Goal: Book appointment/travel/reservation

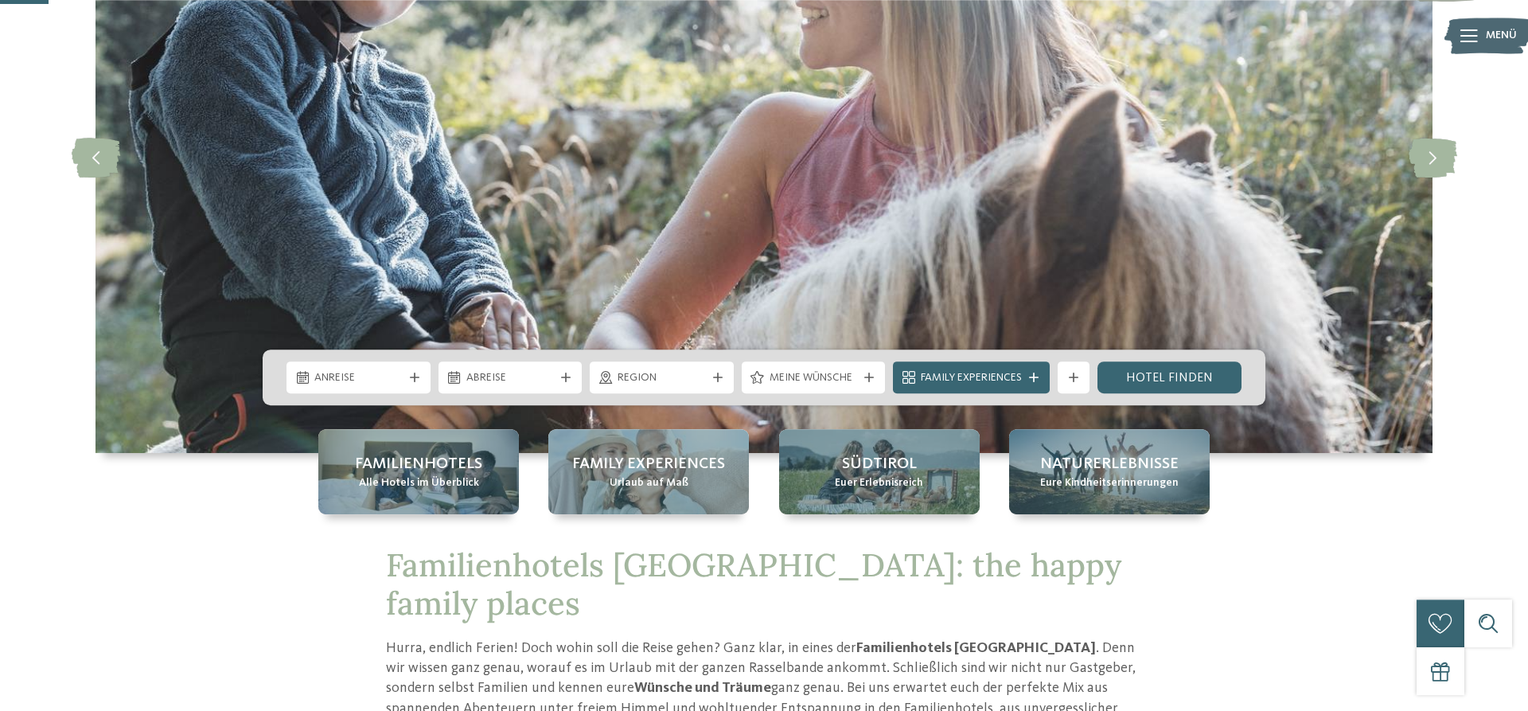
click at [391, 394] on div "Anreise Abreise" at bounding box center [764, 377] width 1003 height 56
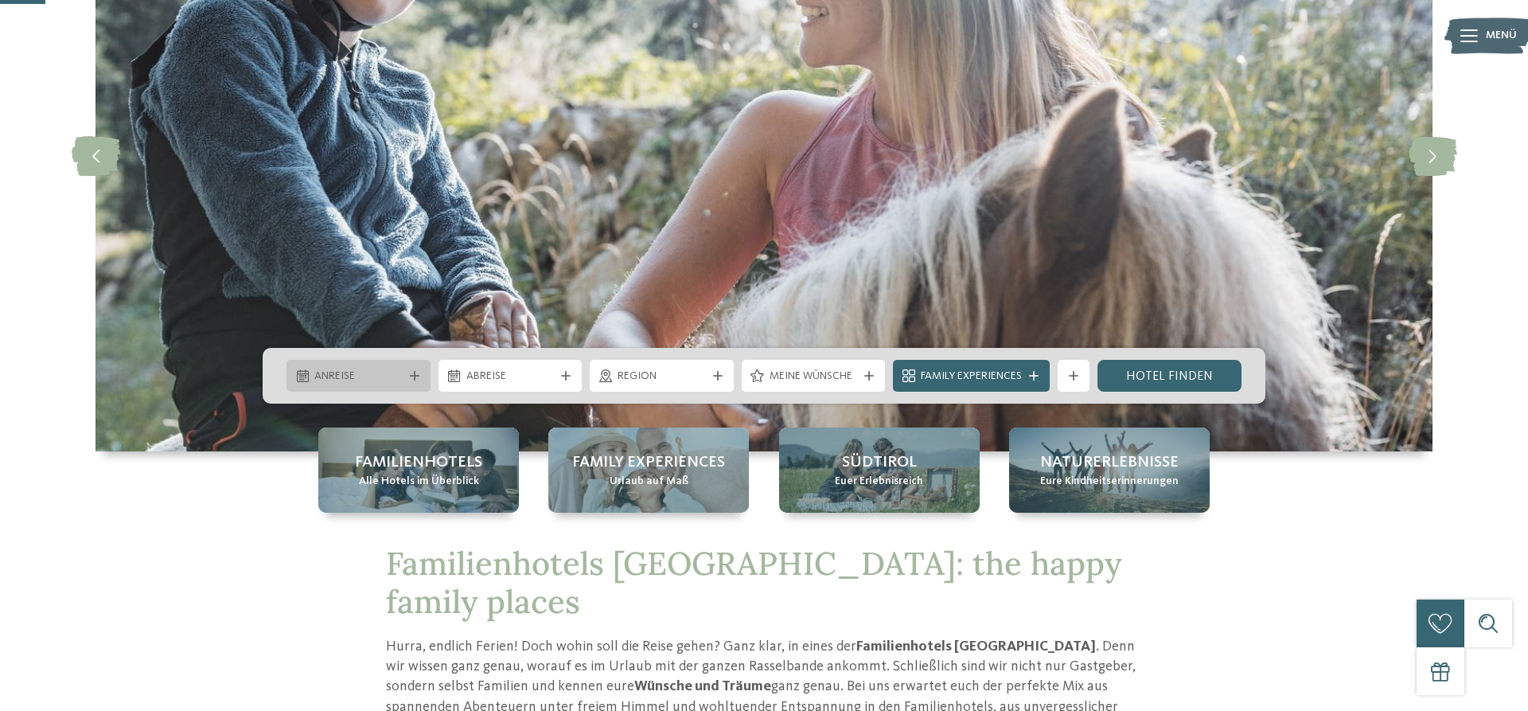
click at [391, 372] on span "Anreise" at bounding box center [358, 376] width 88 height 16
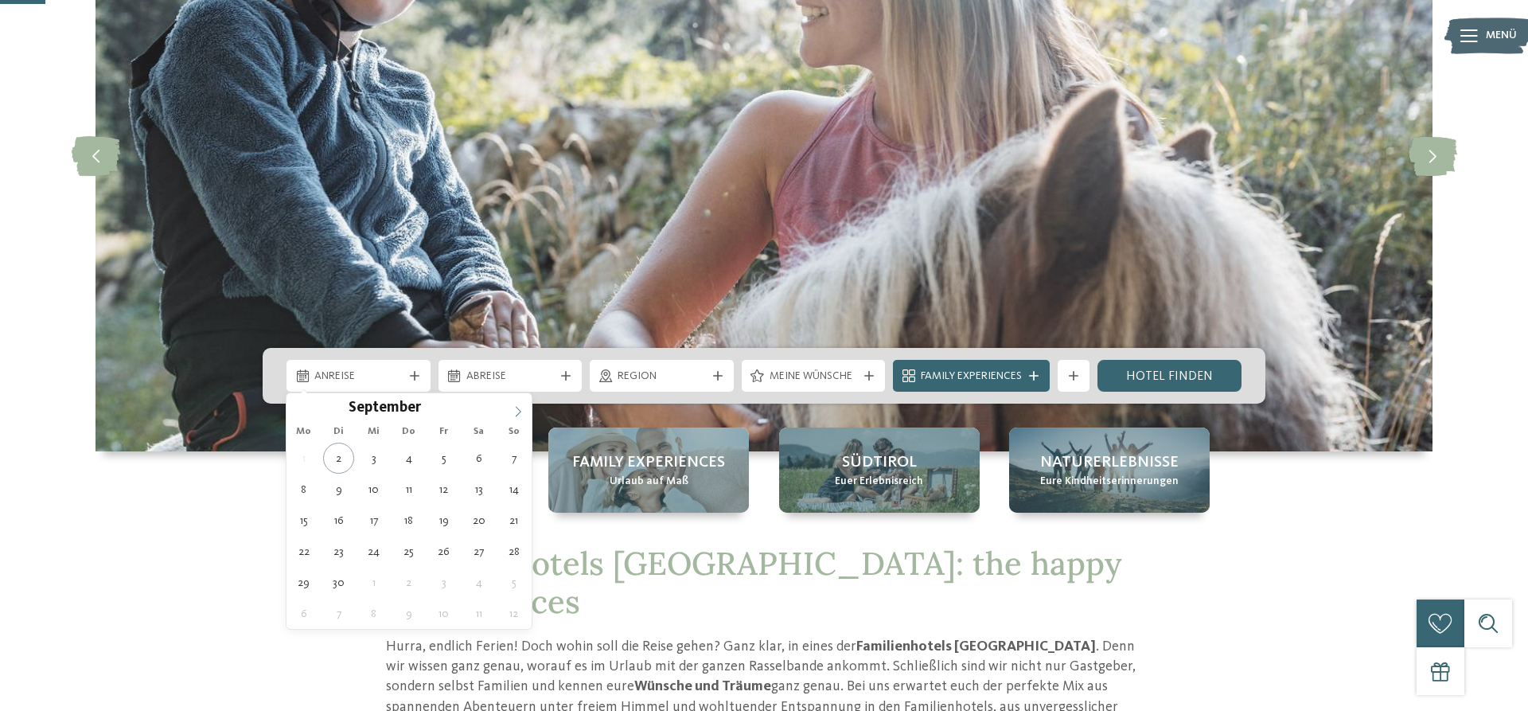
click at [524, 415] on span at bounding box center [517, 406] width 27 height 27
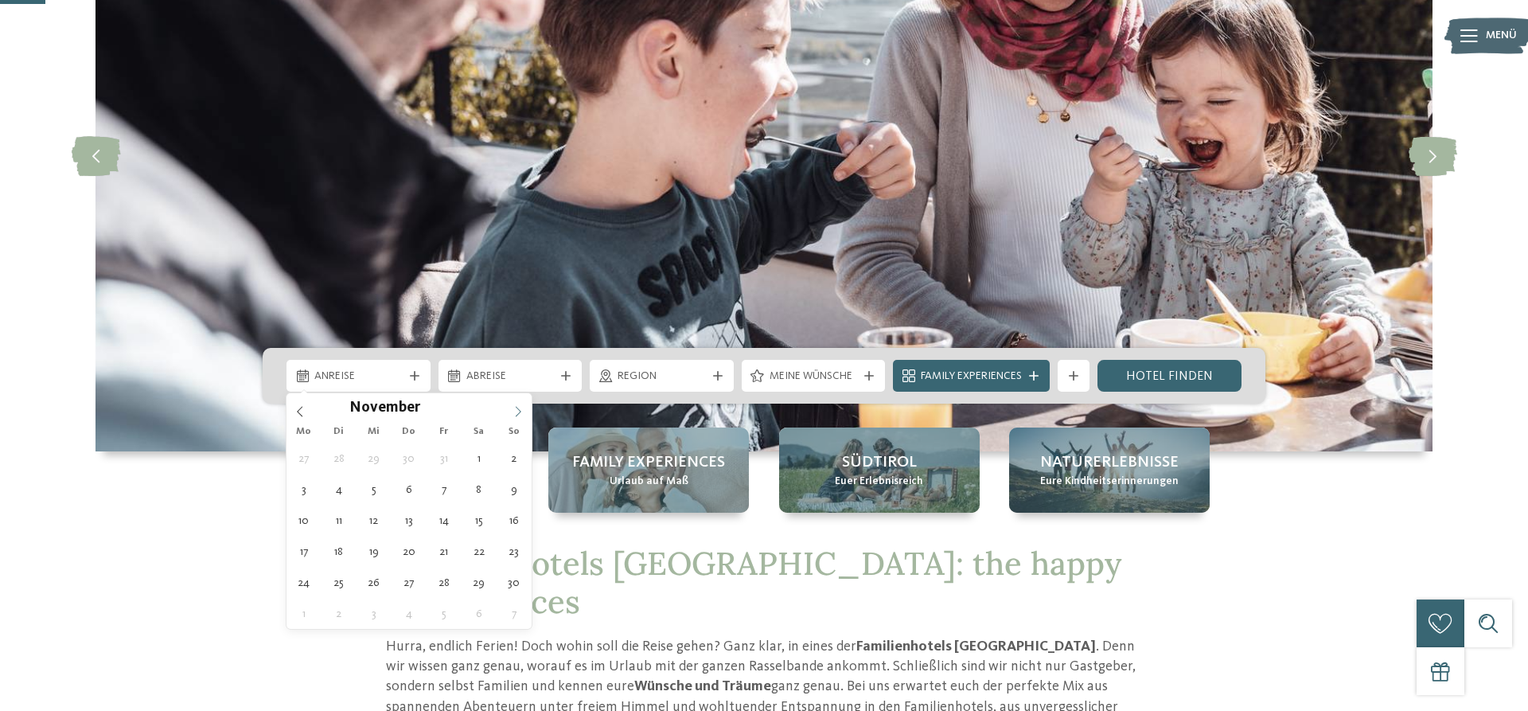
click at [524, 414] on span at bounding box center [517, 406] width 27 height 27
type div "29.12.2025"
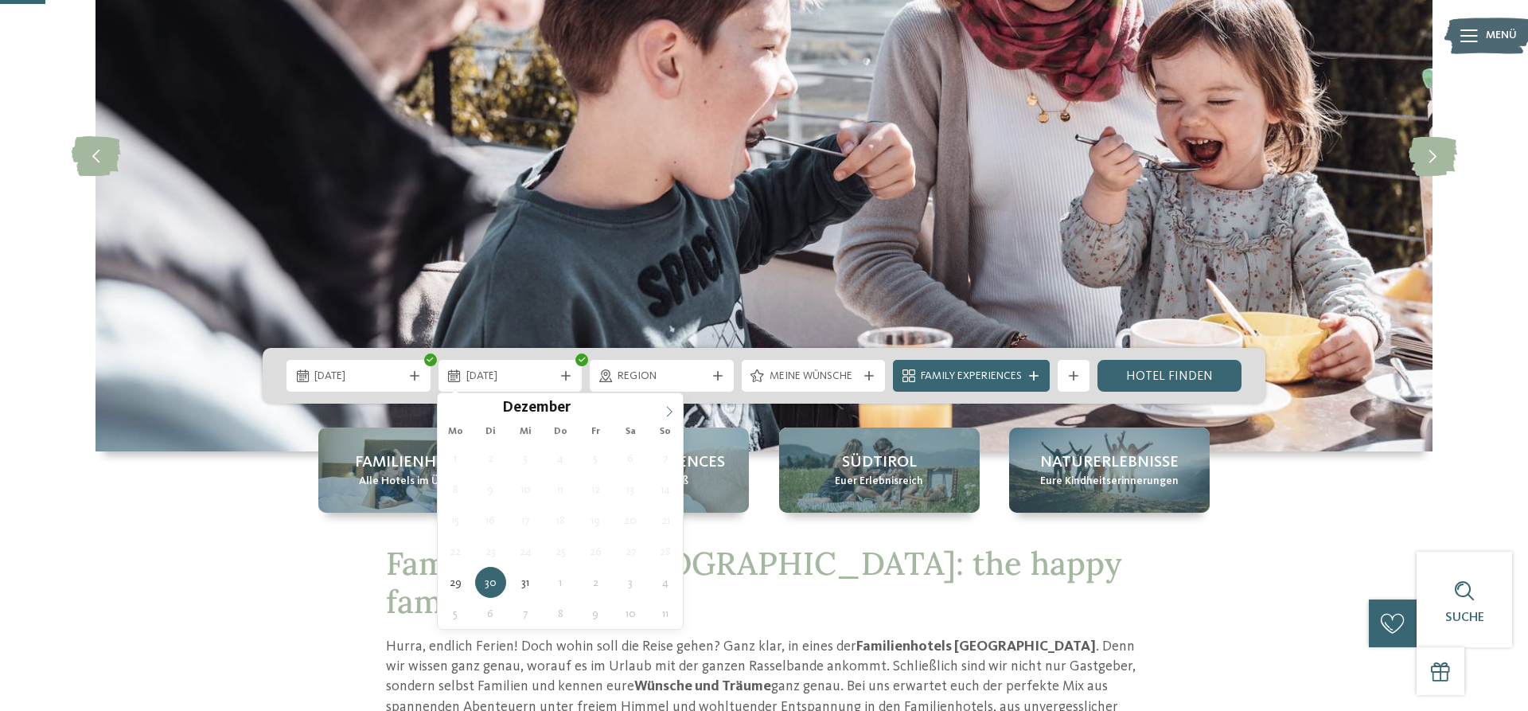
type input "****"
click at [675, 411] on icon at bounding box center [669, 411] width 11 height 11
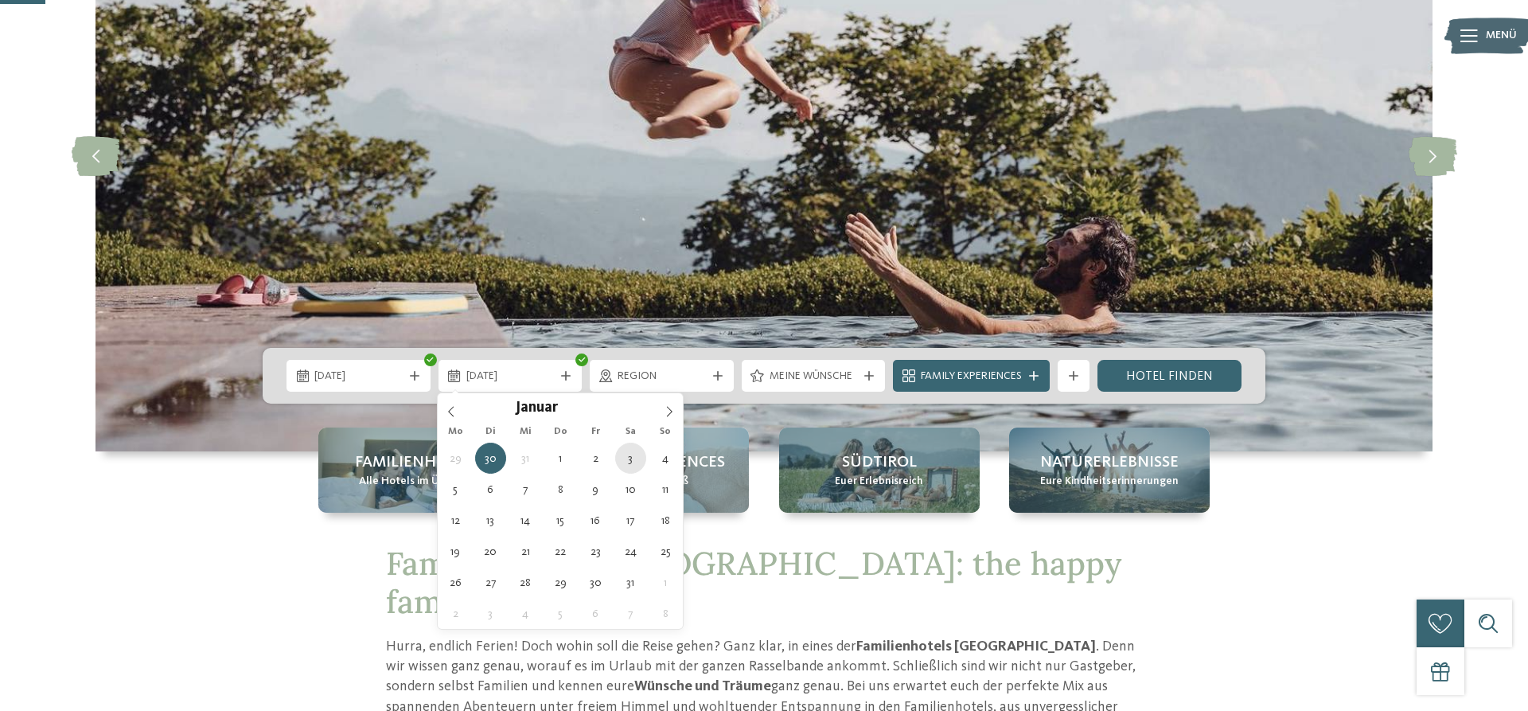
type div "03.01.2026"
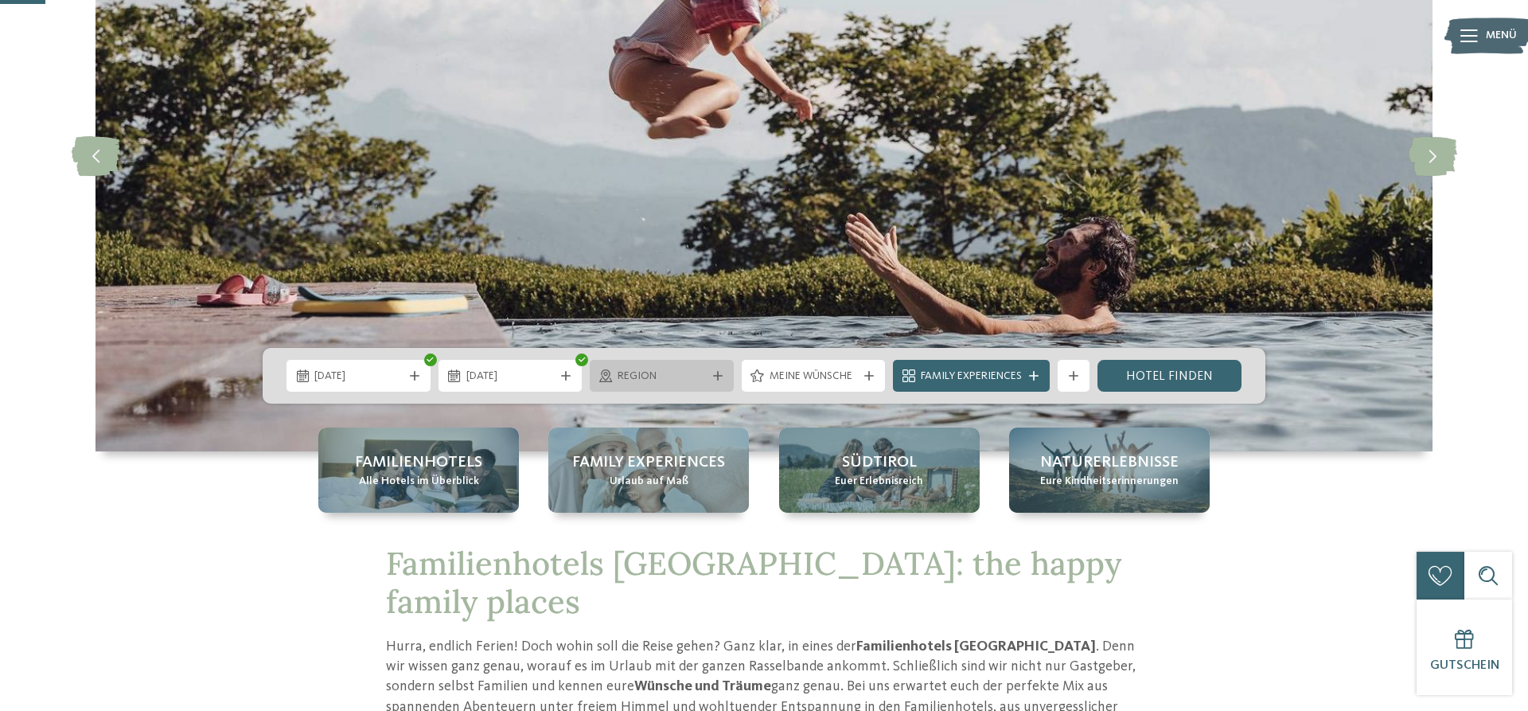
click at [653, 384] on div "Region" at bounding box center [662, 376] width 144 height 32
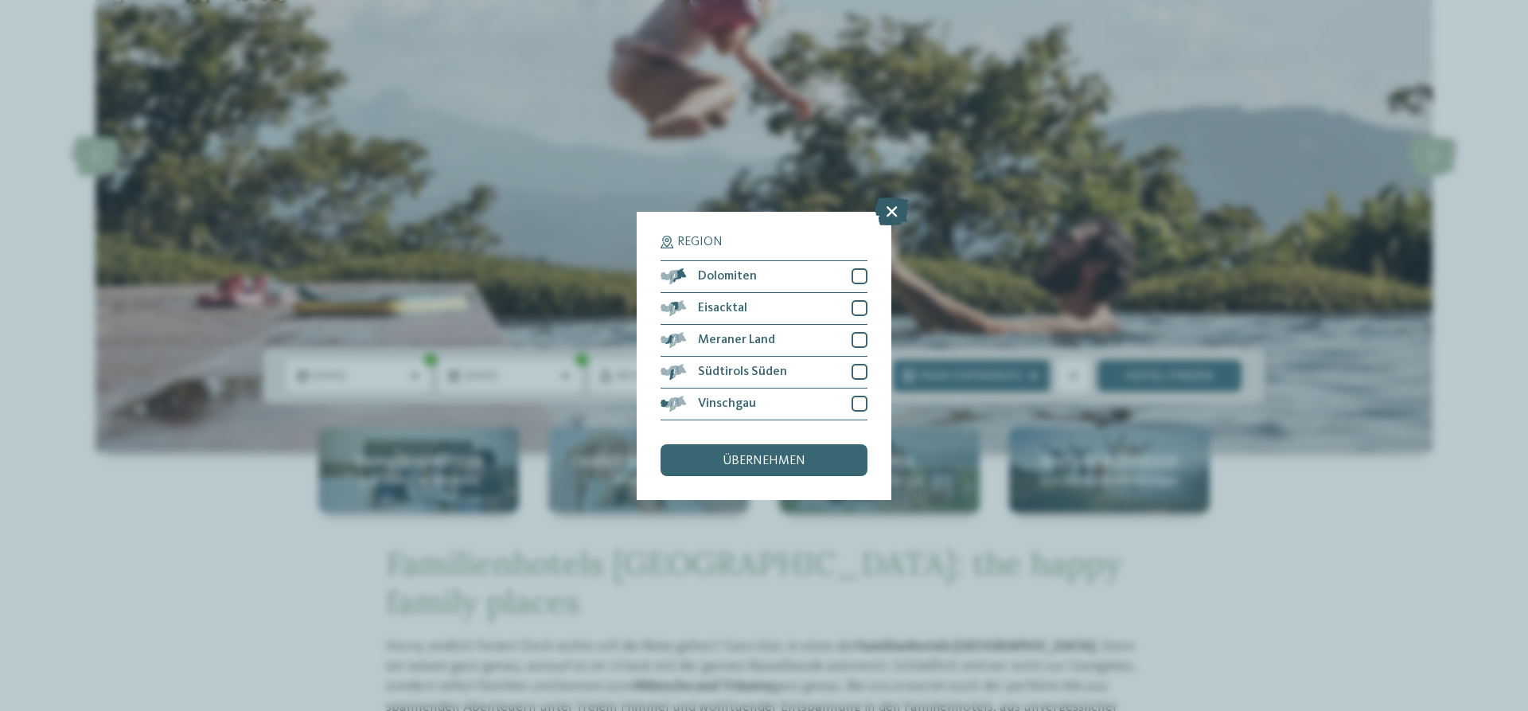
click at [892, 208] on icon at bounding box center [891, 211] width 34 height 28
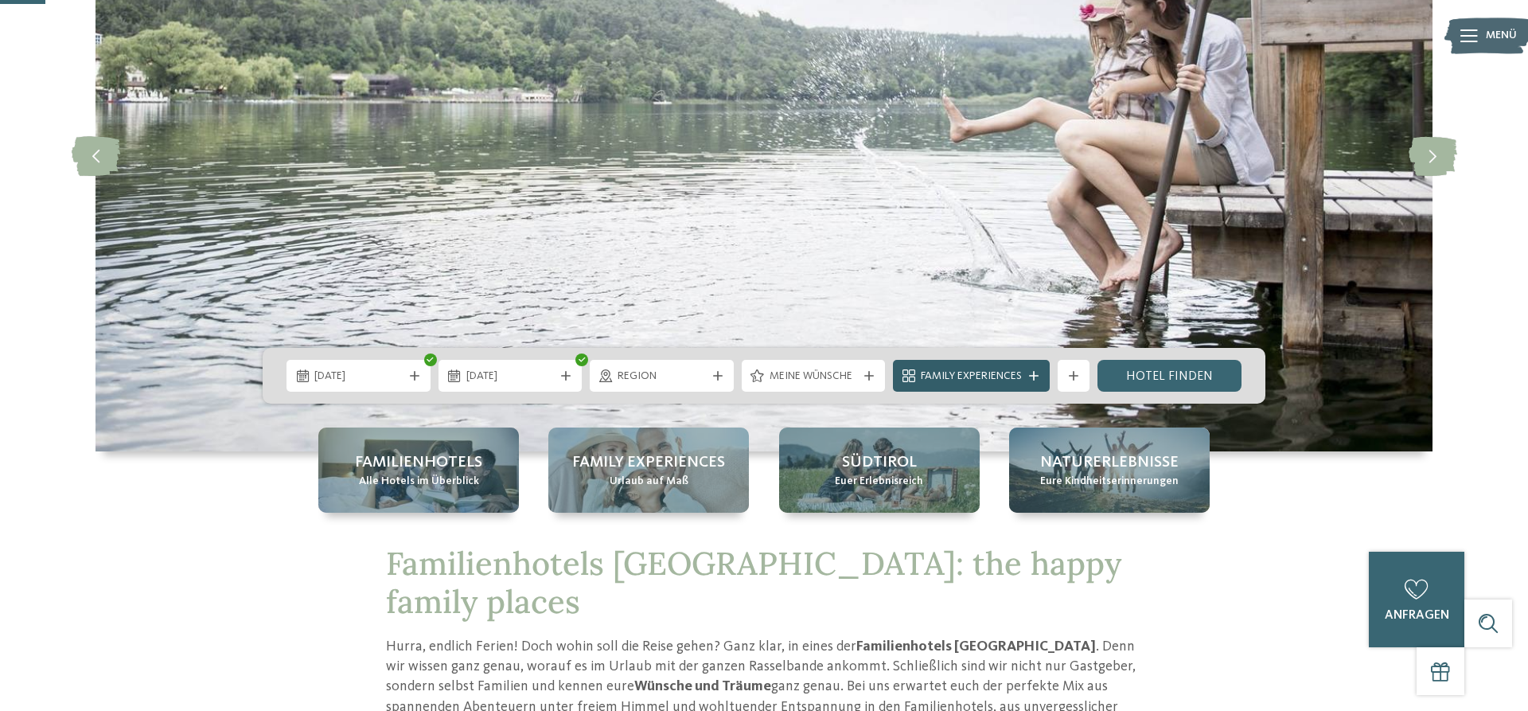
click at [948, 380] on span "Family Experiences" at bounding box center [971, 376] width 101 height 16
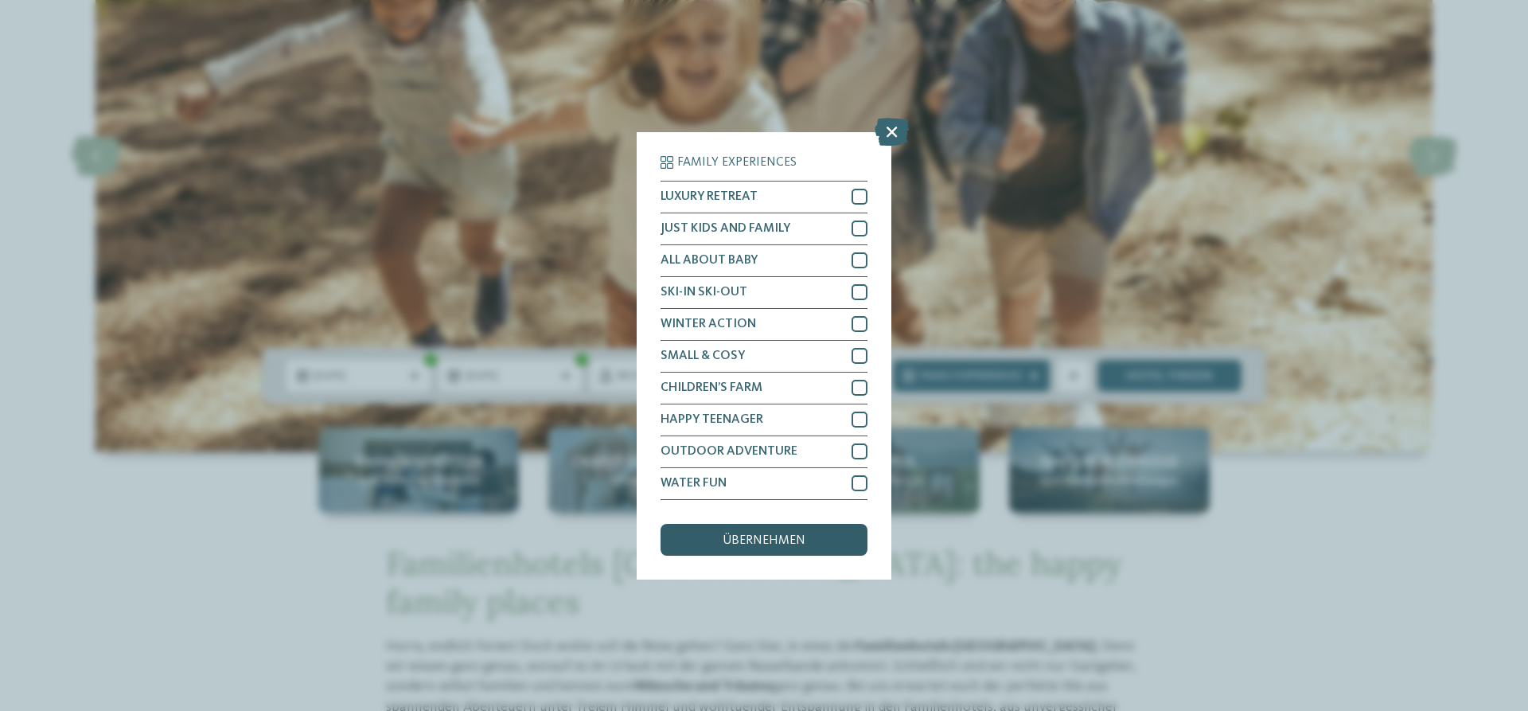
click at [757, 539] on span "übernehmen" at bounding box center [763, 540] width 83 height 13
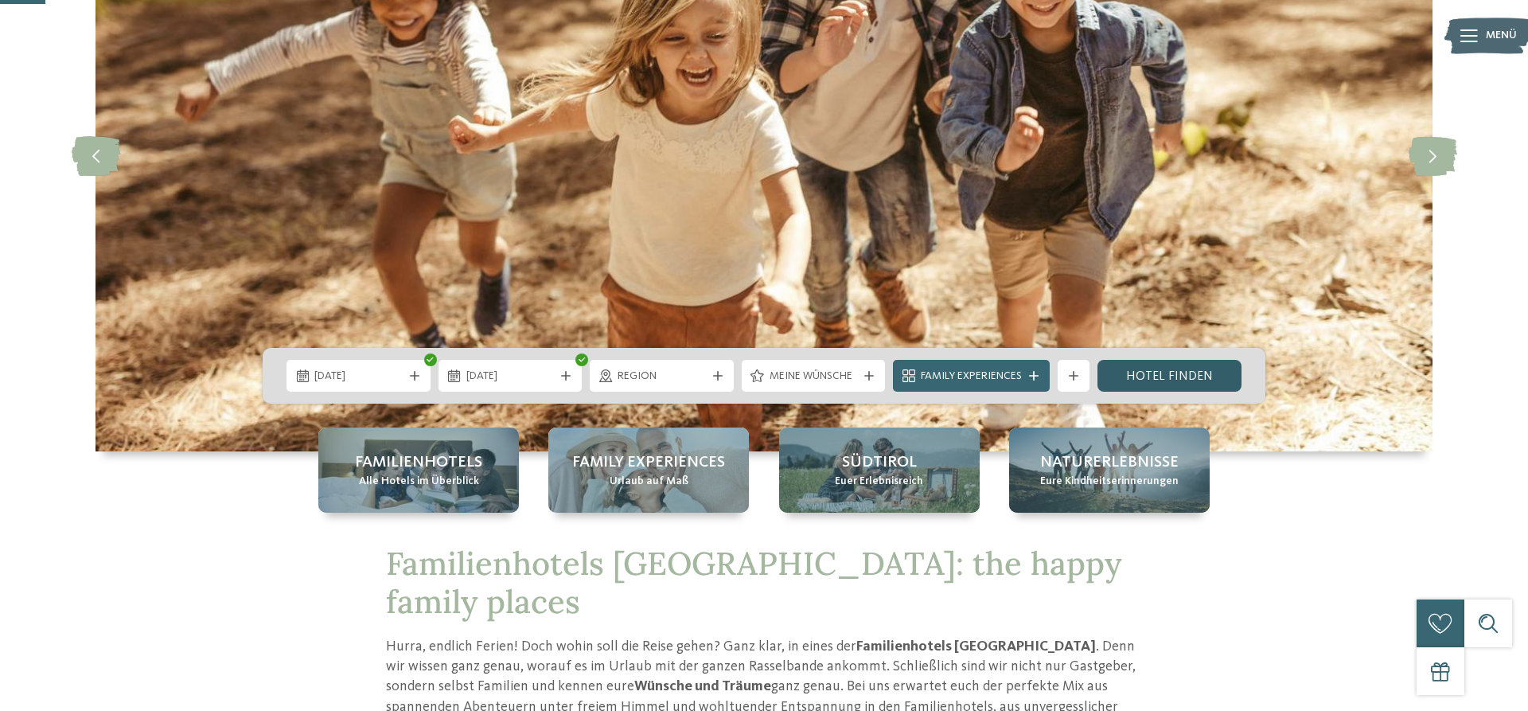
click at [1146, 367] on link "Hotel finden" at bounding box center [1169, 376] width 144 height 32
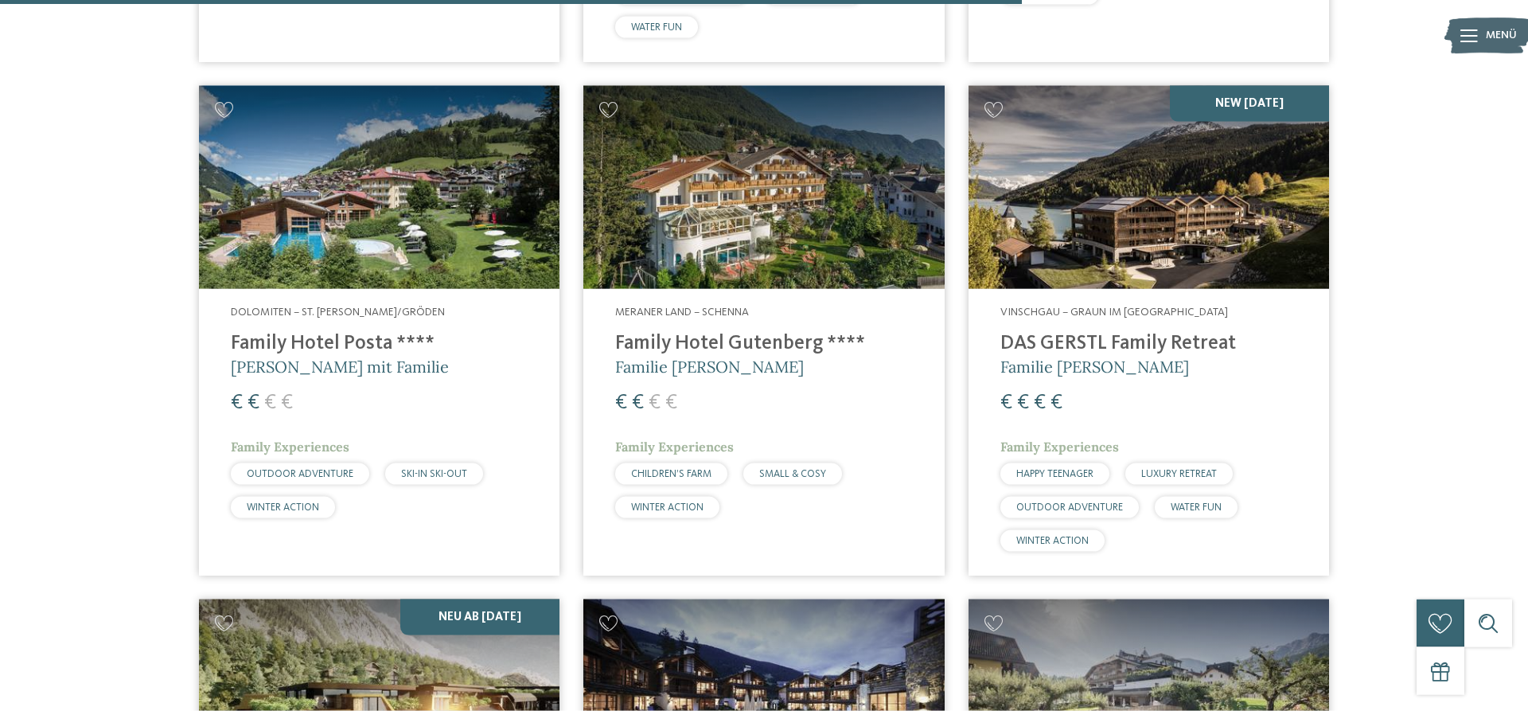
scroll to position [2660, 0]
click at [459, 200] on img at bounding box center [379, 186] width 360 height 203
click at [388, 256] on img at bounding box center [379, 186] width 360 height 203
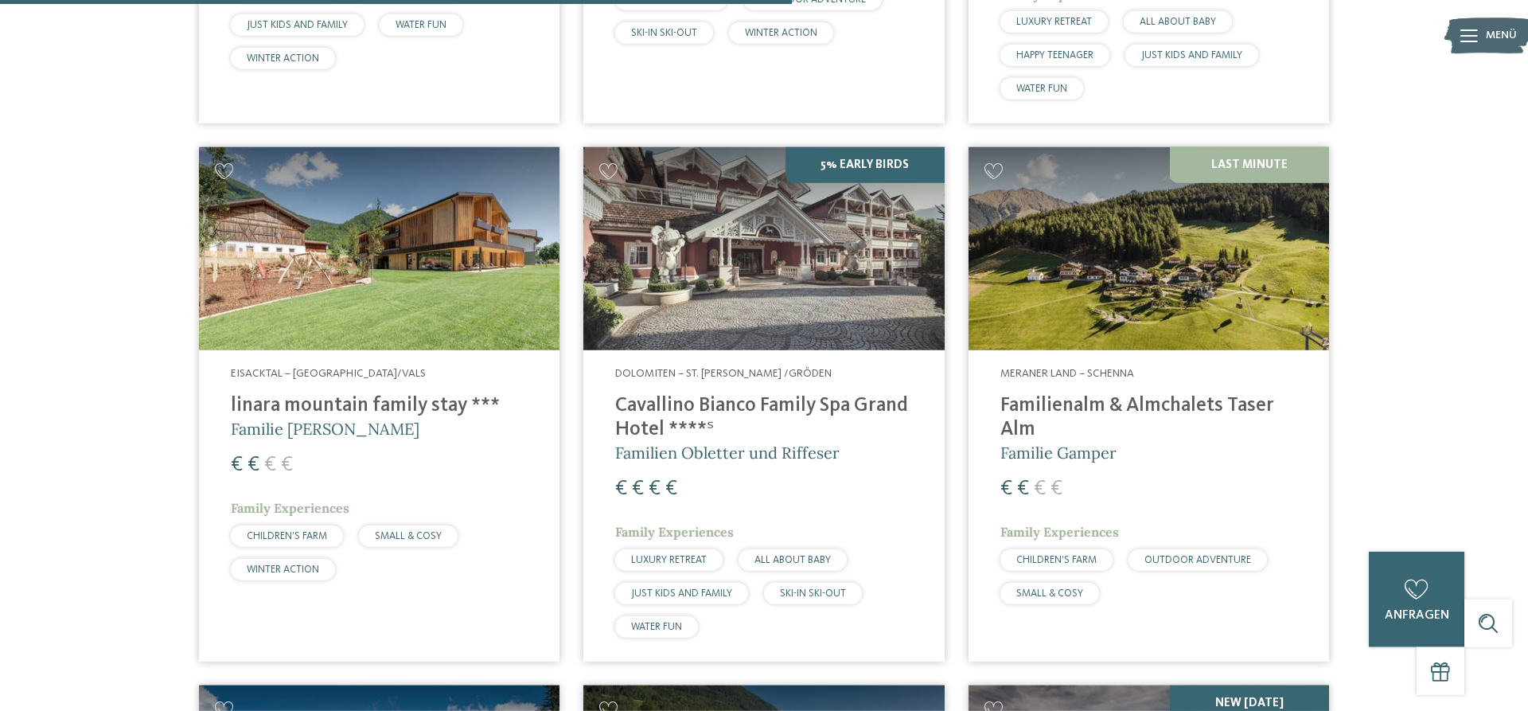
scroll to position [2058, 0]
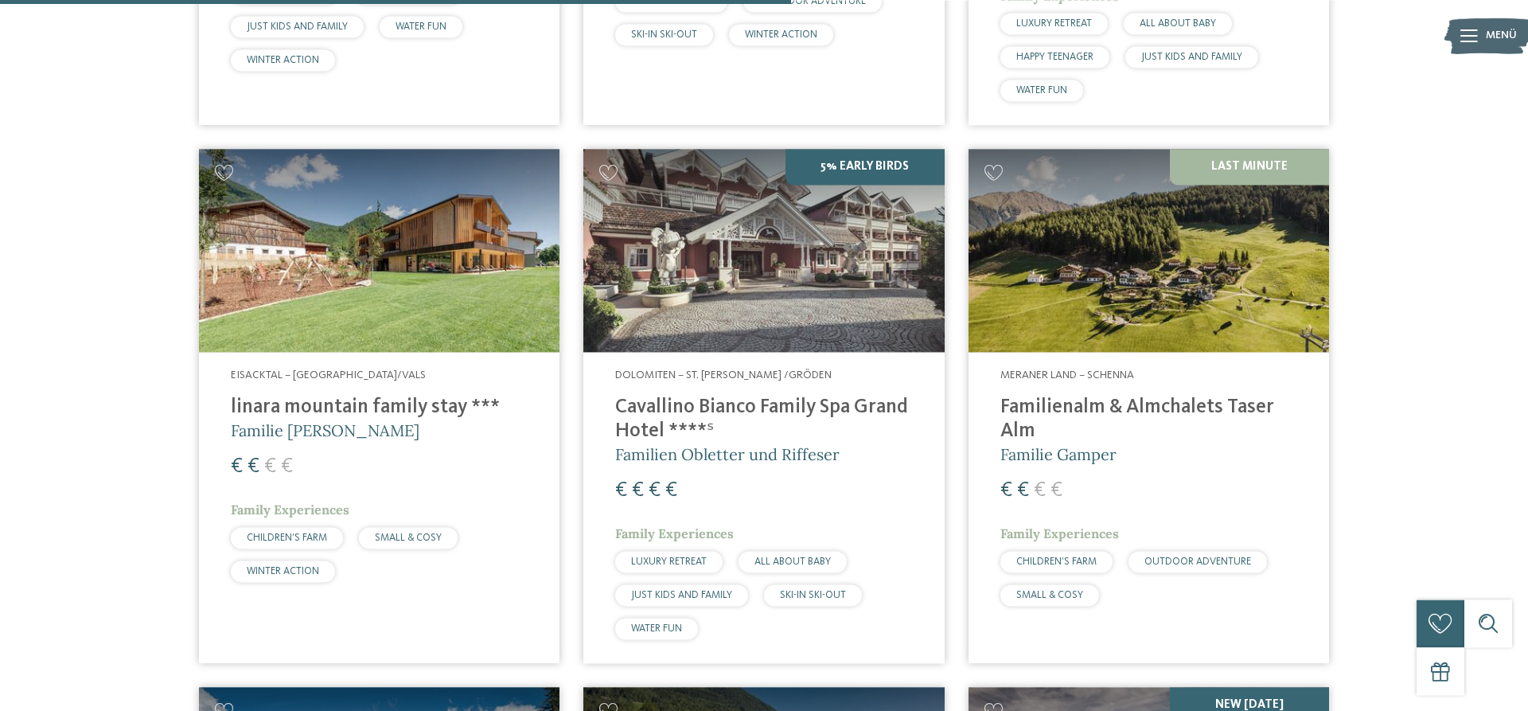
click at [394, 297] on img at bounding box center [379, 250] width 360 height 203
click at [338, 400] on h4 "linara mountain family stay ***" at bounding box center [379, 407] width 297 height 24
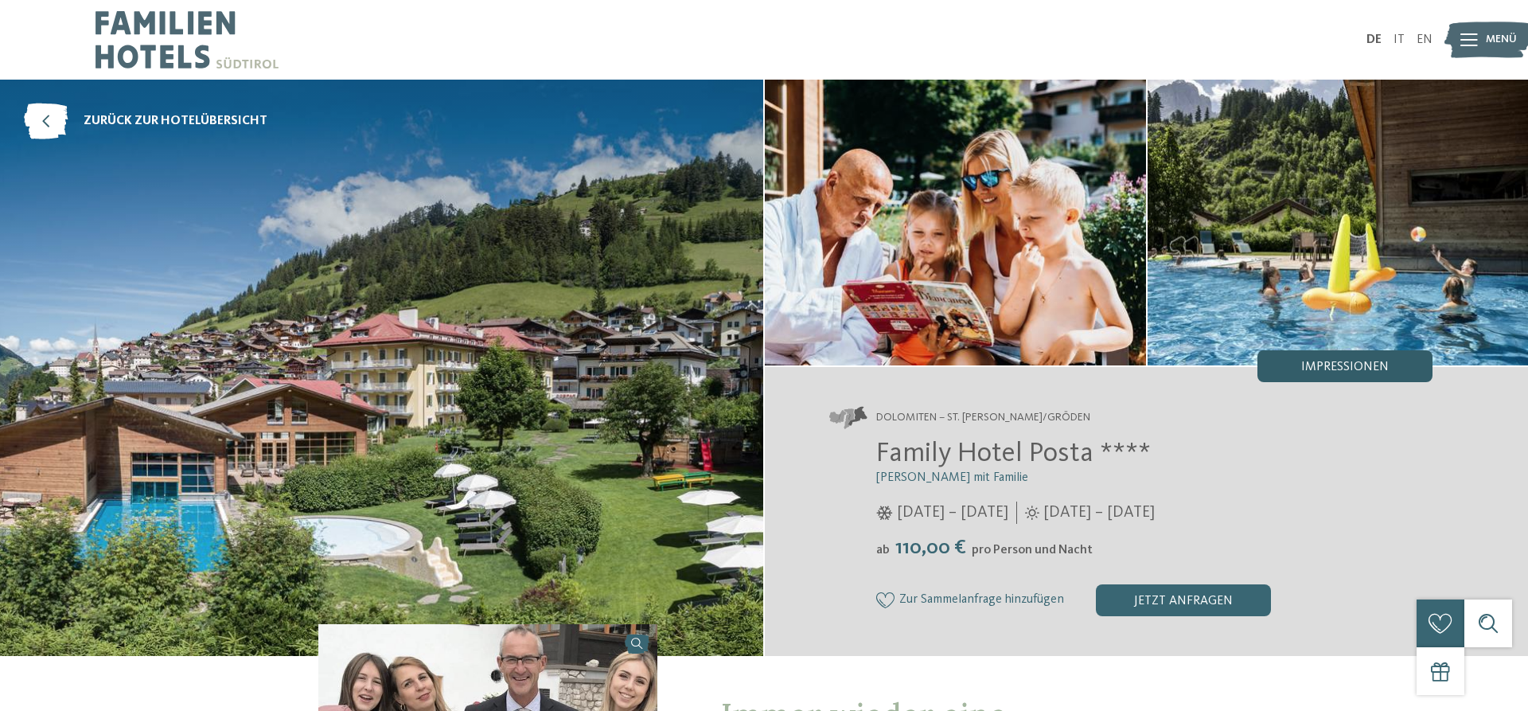
click at [1386, 369] on span "Impressionen" at bounding box center [1345, 366] width 88 height 13
click at [1289, 368] on div "Impressionen" at bounding box center [1344, 366] width 175 height 32
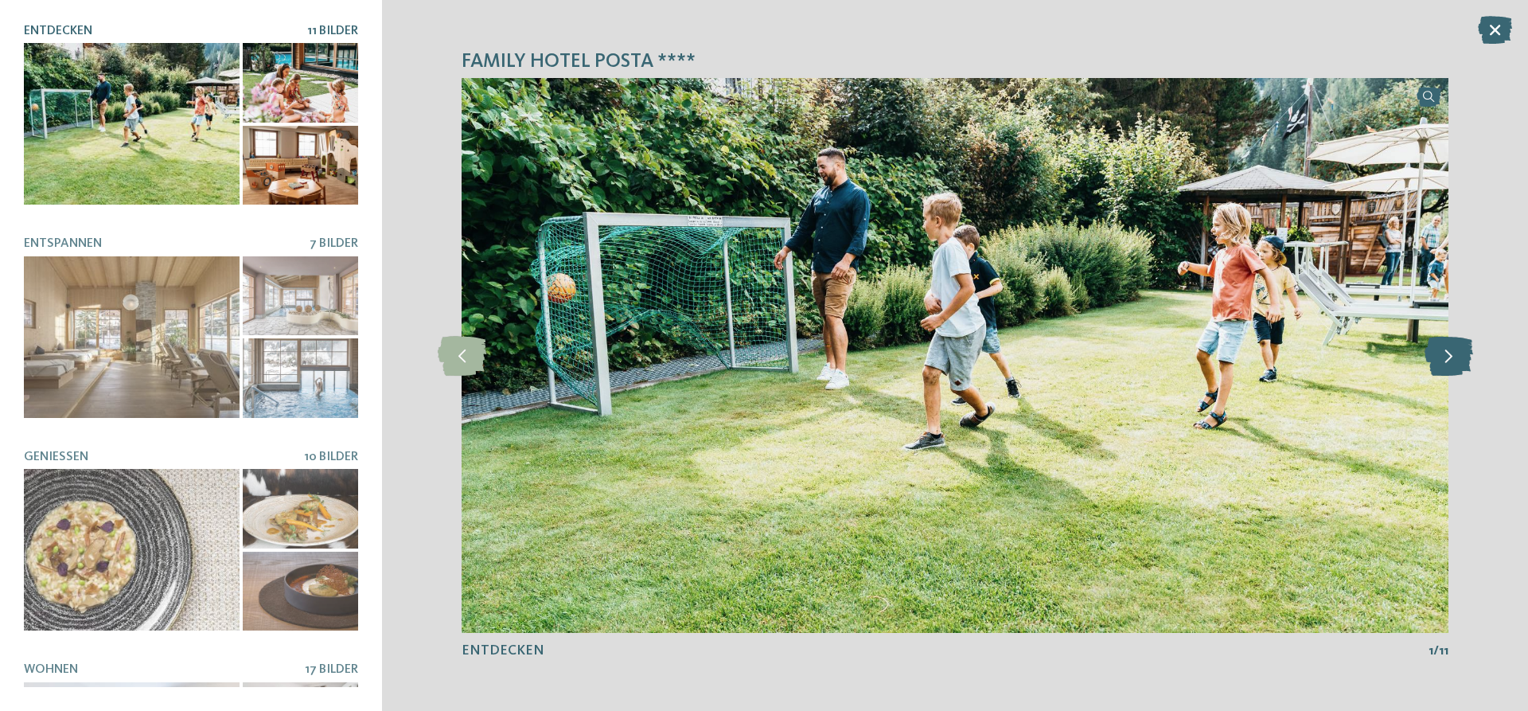
click at [1447, 366] on icon at bounding box center [1448, 356] width 49 height 40
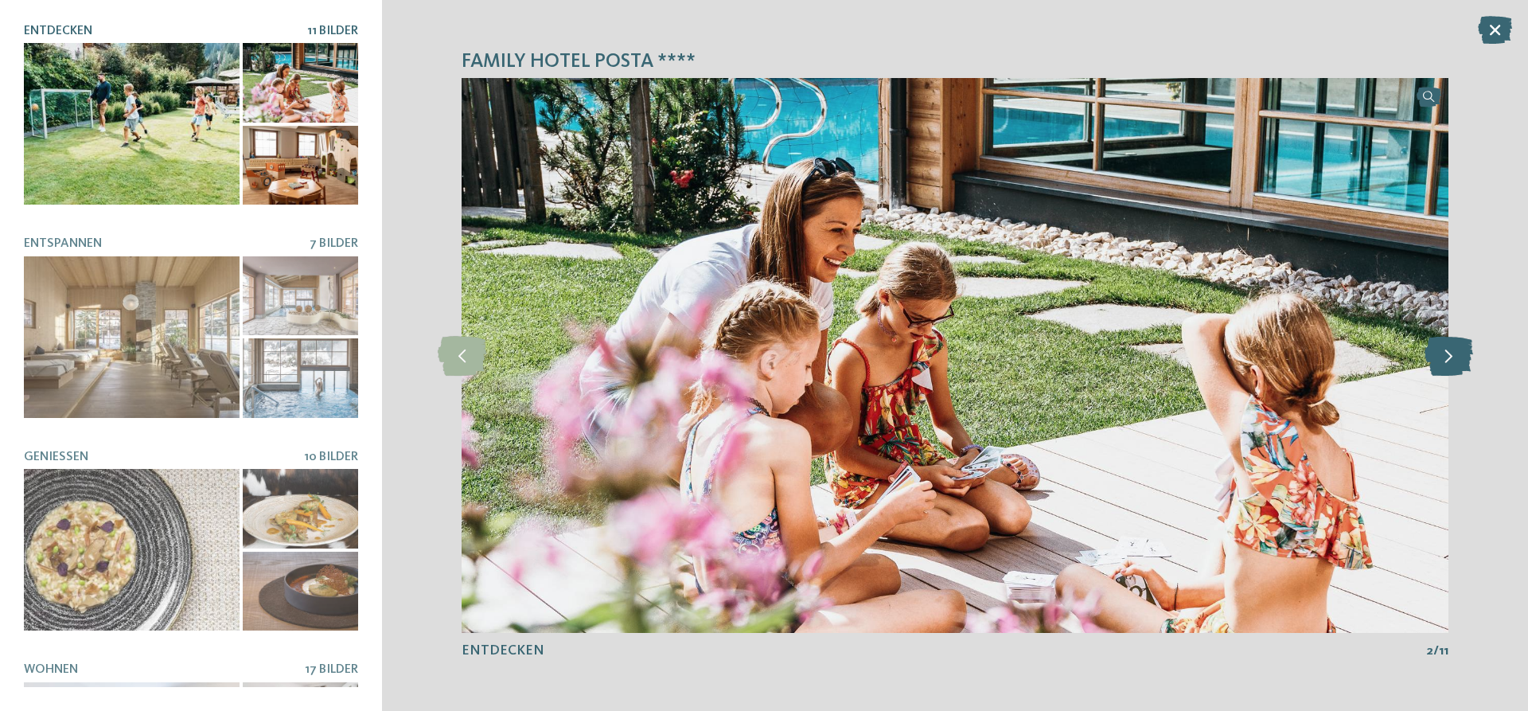
click at [1447, 366] on icon at bounding box center [1448, 356] width 49 height 40
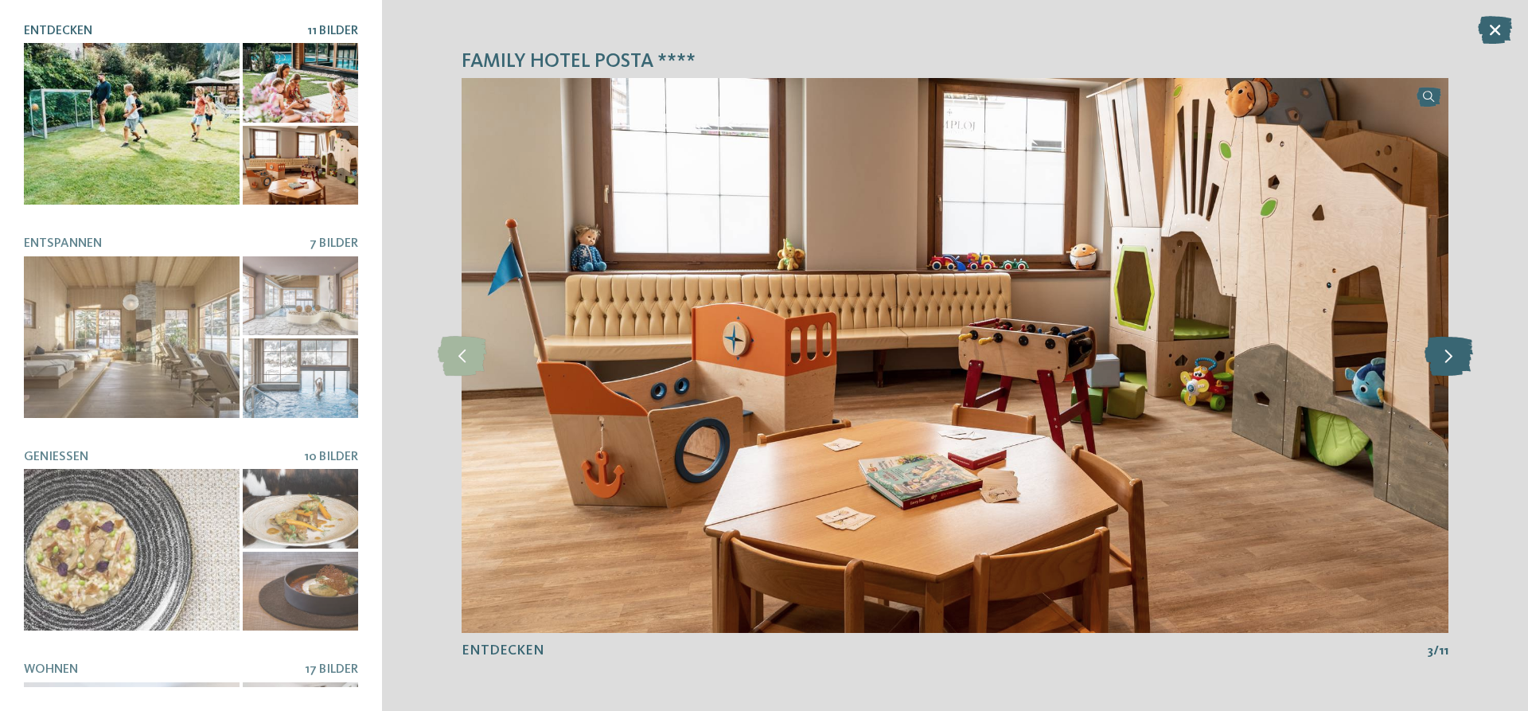
click at [1447, 366] on icon at bounding box center [1448, 356] width 49 height 40
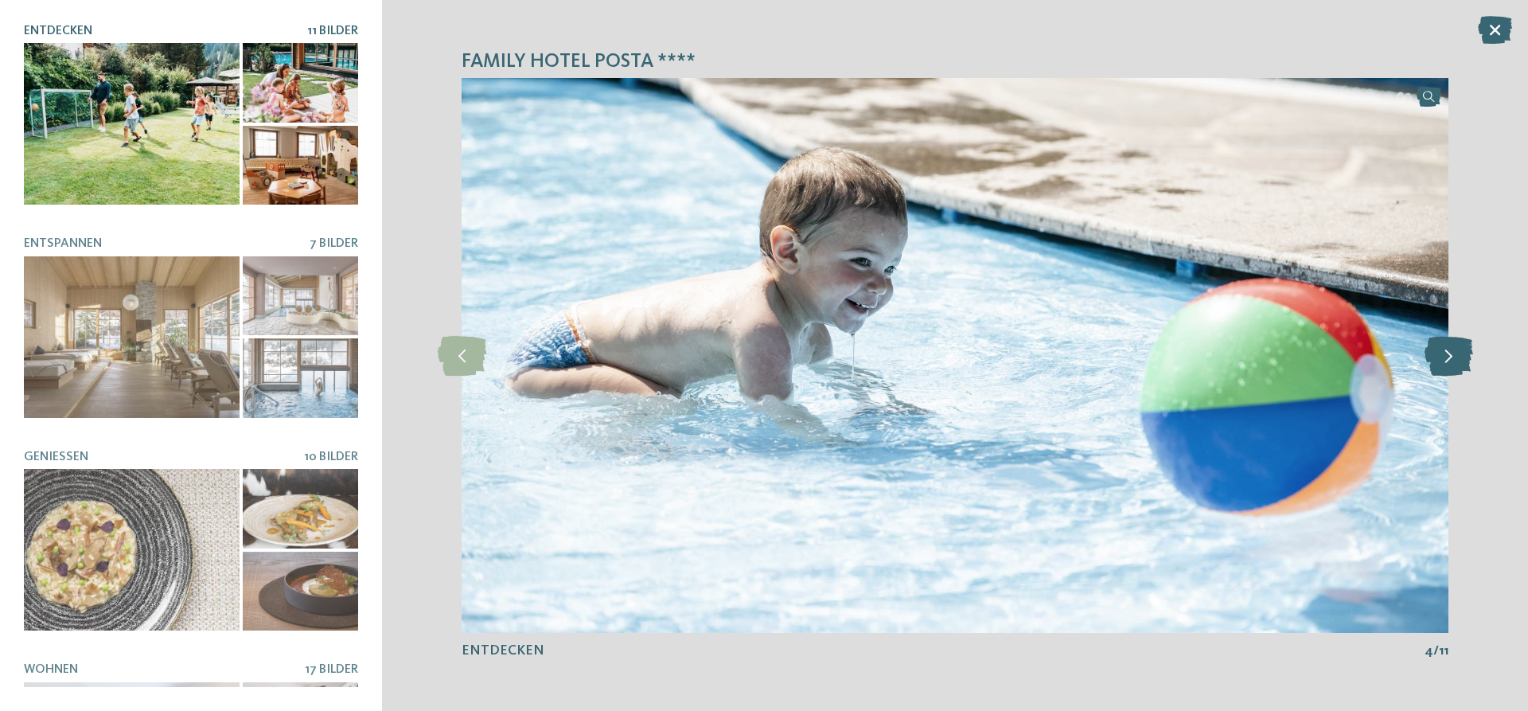
click at [1447, 366] on icon at bounding box center [1448, 356] width 49 height 40
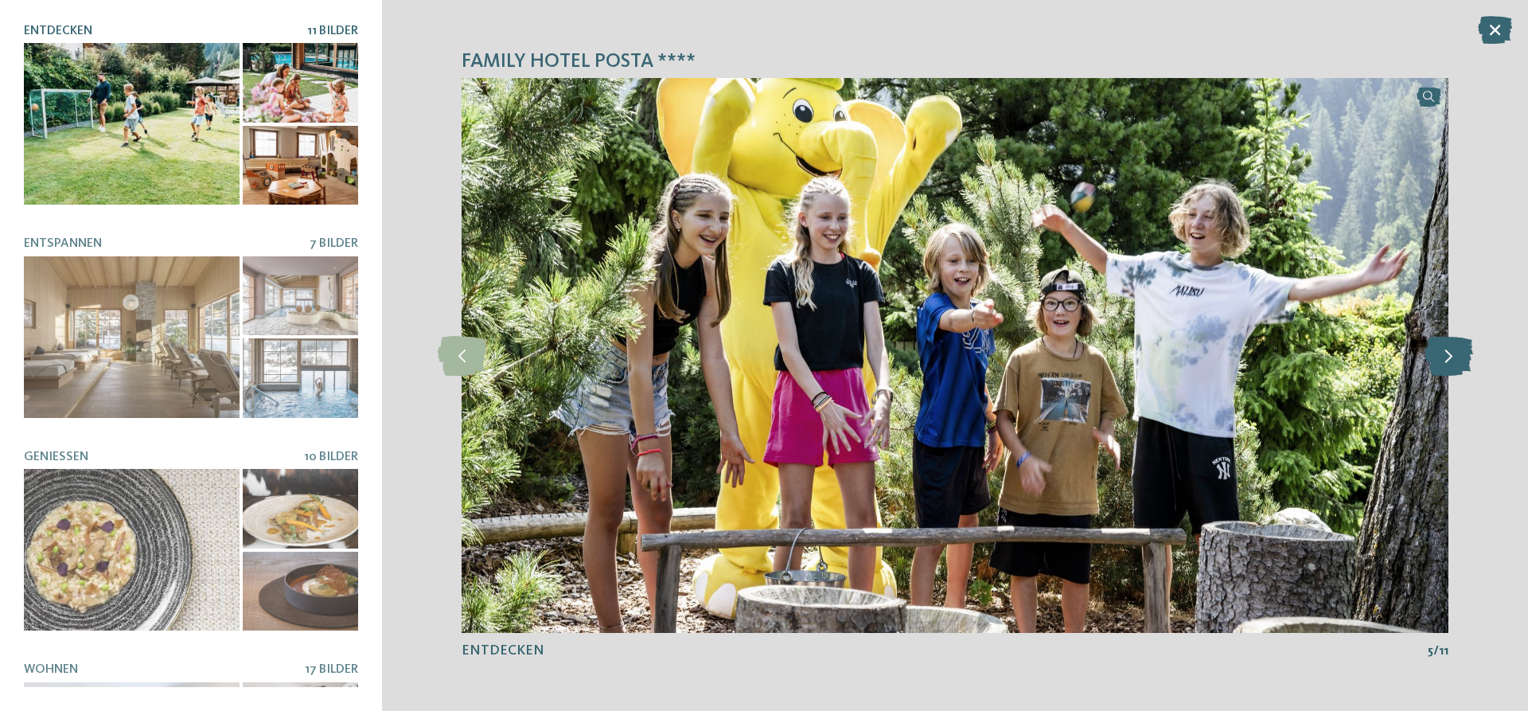
click at [1447, 366] on icon at bounding box center [1448, 356] width 49 height 40
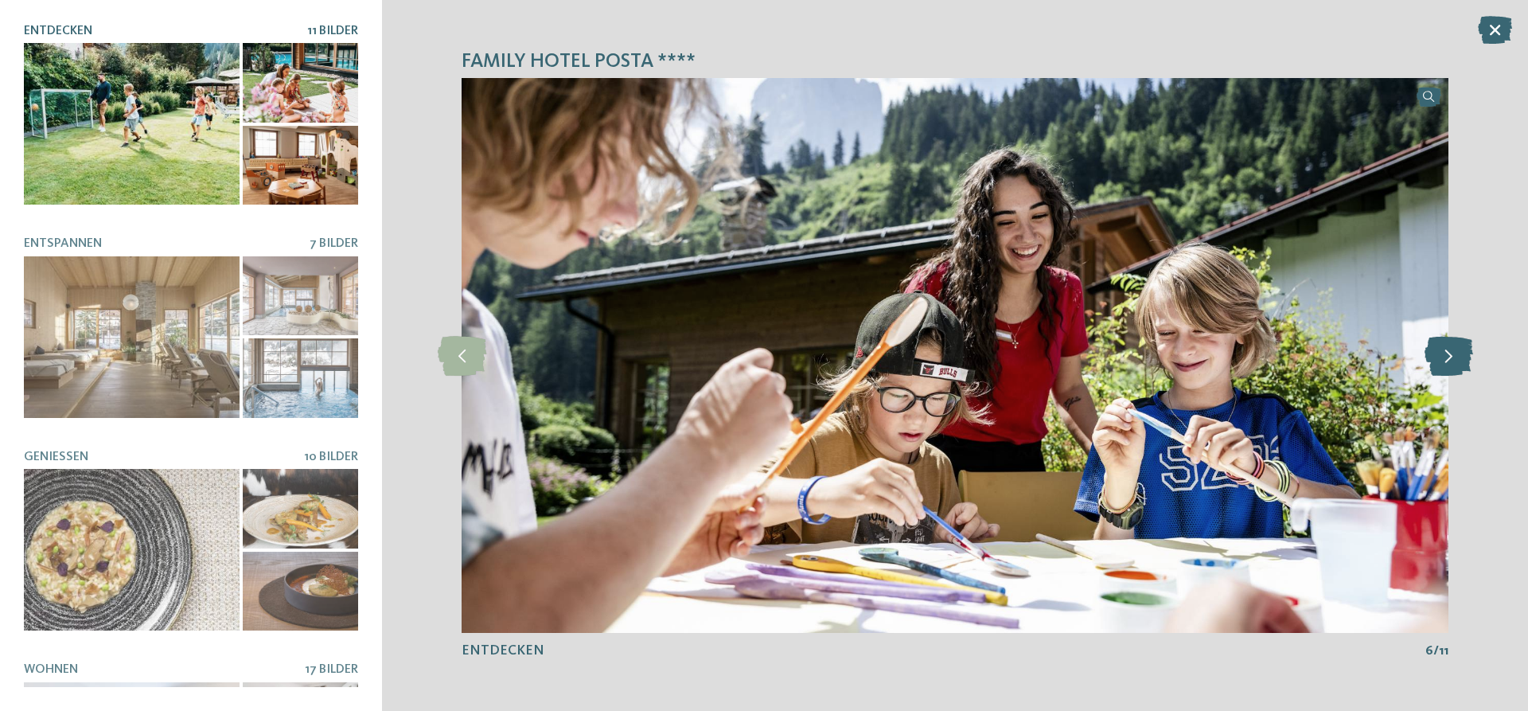
click at [1447, 366] on icon at bounding box center [1448, 356] width 49 height 40
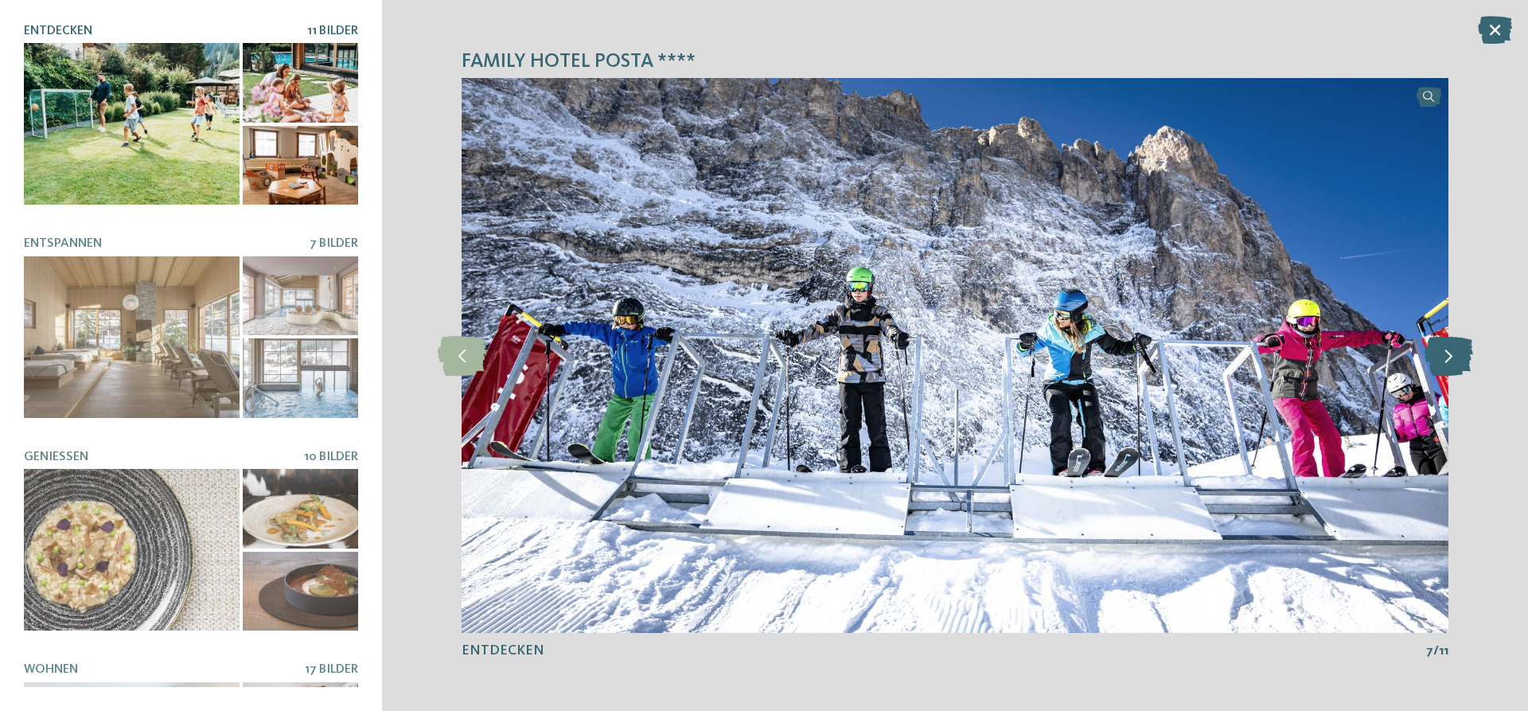
click at [1447, 366] on icon at bounding box center [1448, 356] width 49 height 40
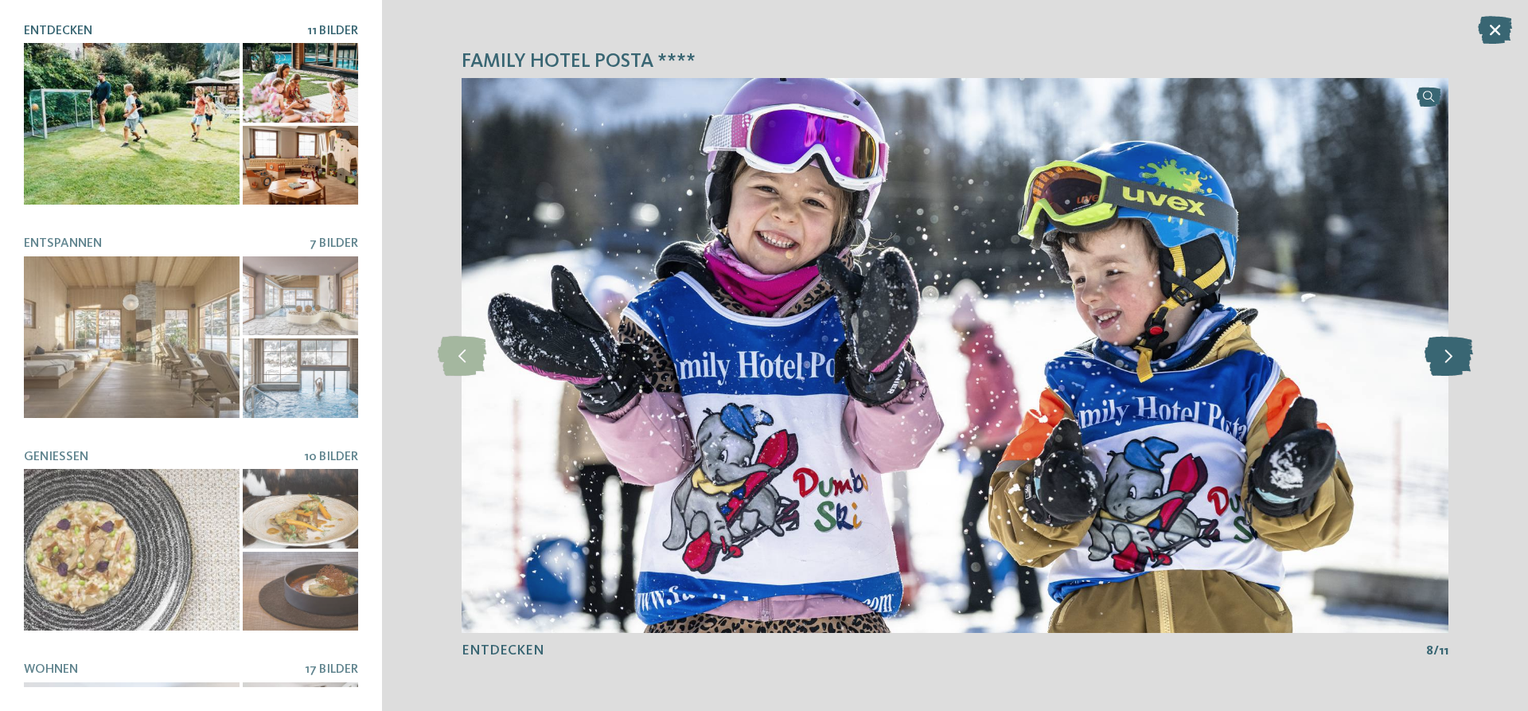
click at [1447, 366] on icon at bounding box center [1448, 356] width 49 height 40
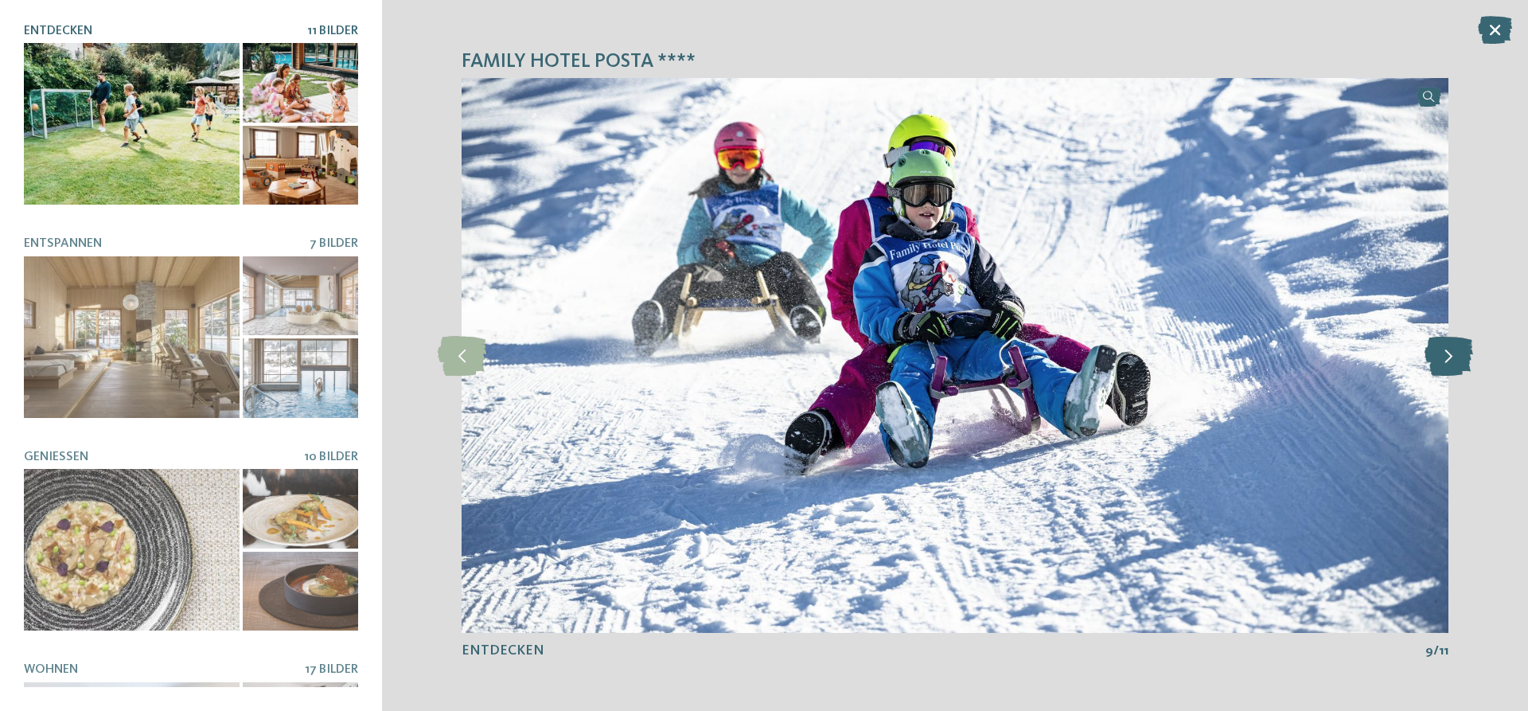
click at [1447, 366] on icon at bounding box center [1448, 356] width 49 height 40
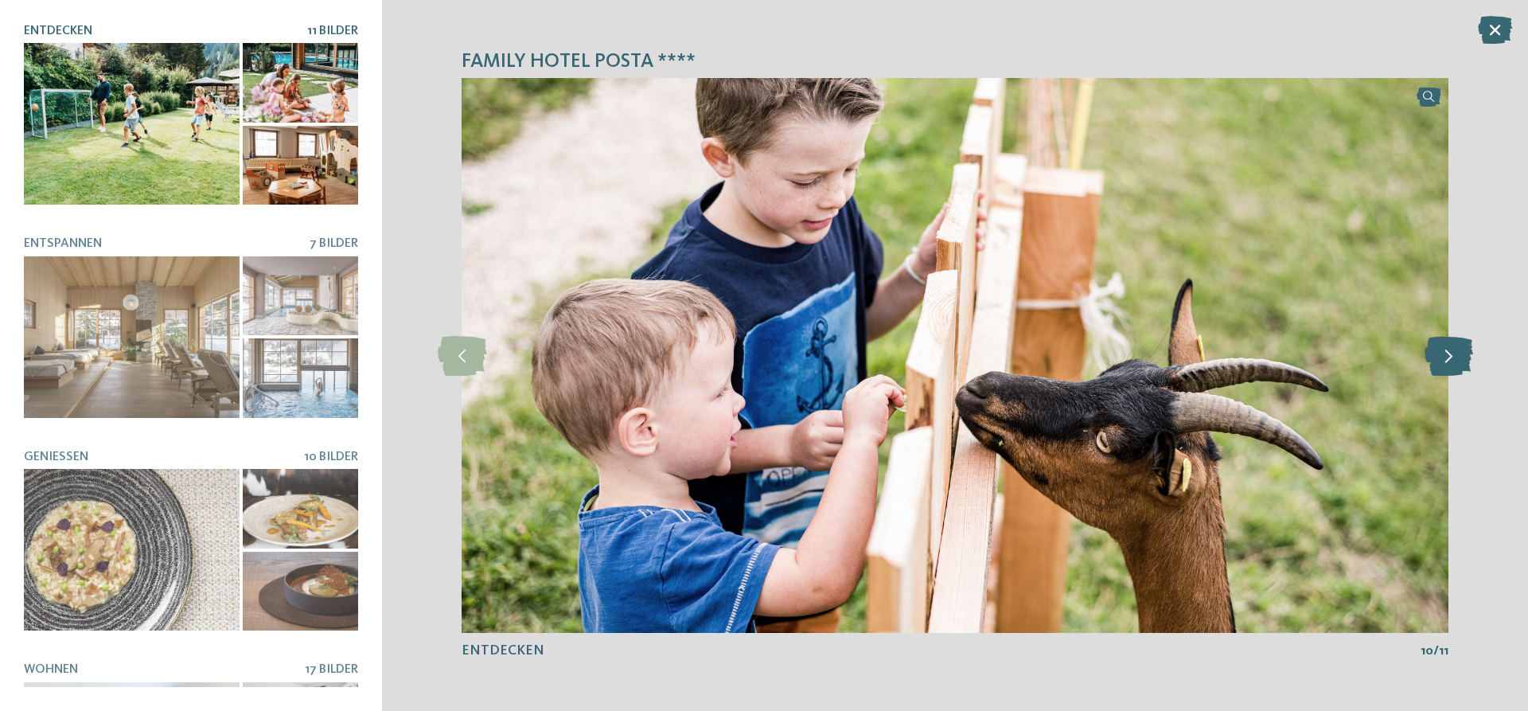
click at [1447, 366] on icon at bounding box center [1448, 356] width 49 height 40
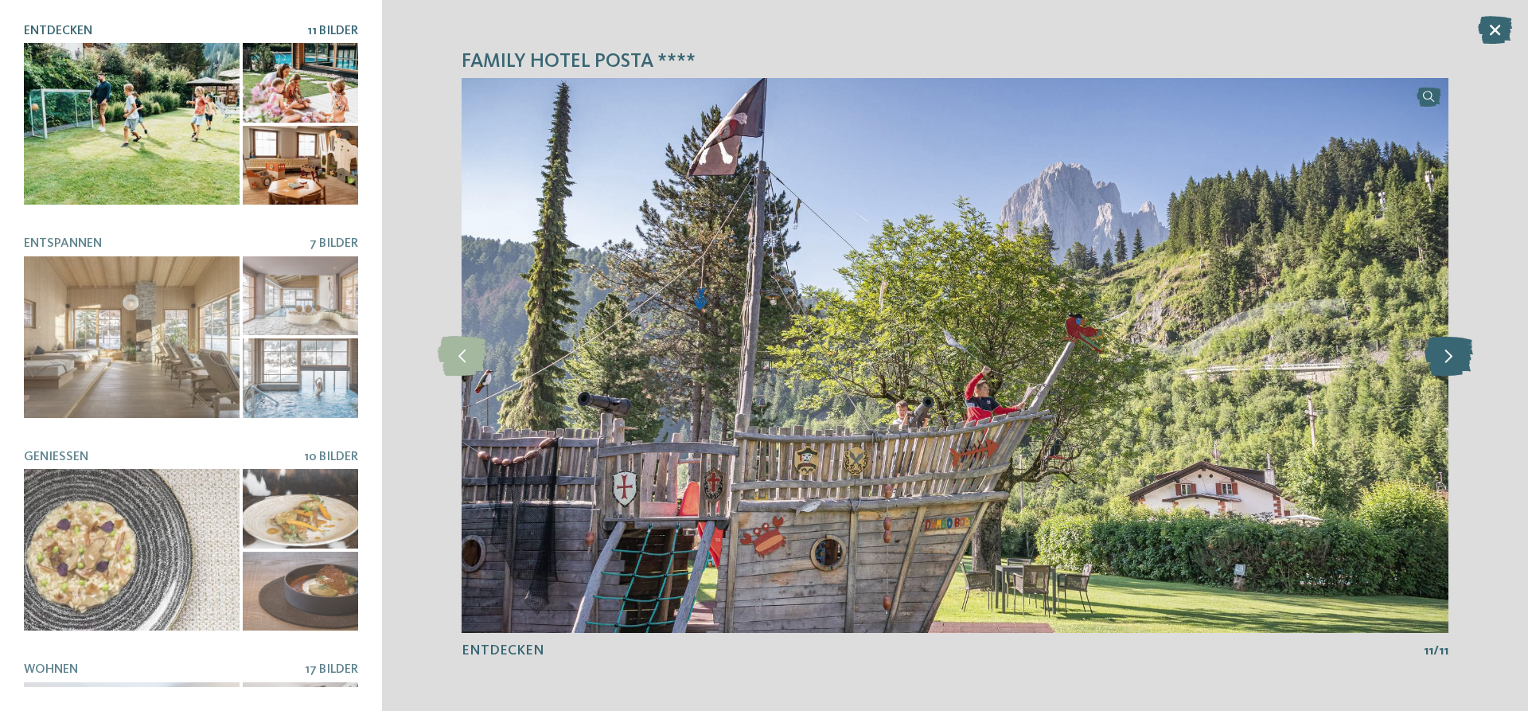
click at [1447, 366] on icon at bounding box center [1448, 356] width 49 height 40
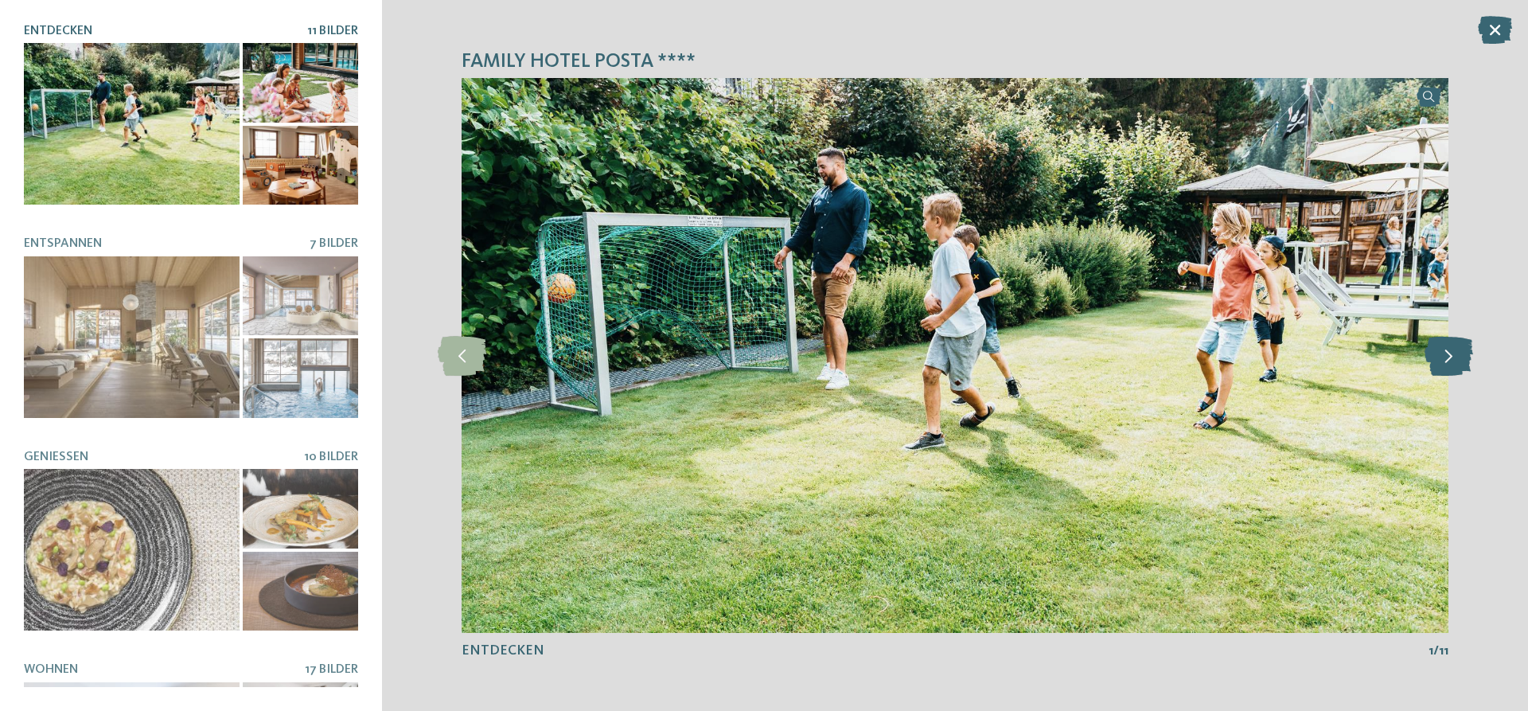
click at [1447, 366] on icon at bounding box center [1448, 356] width 49 height 40
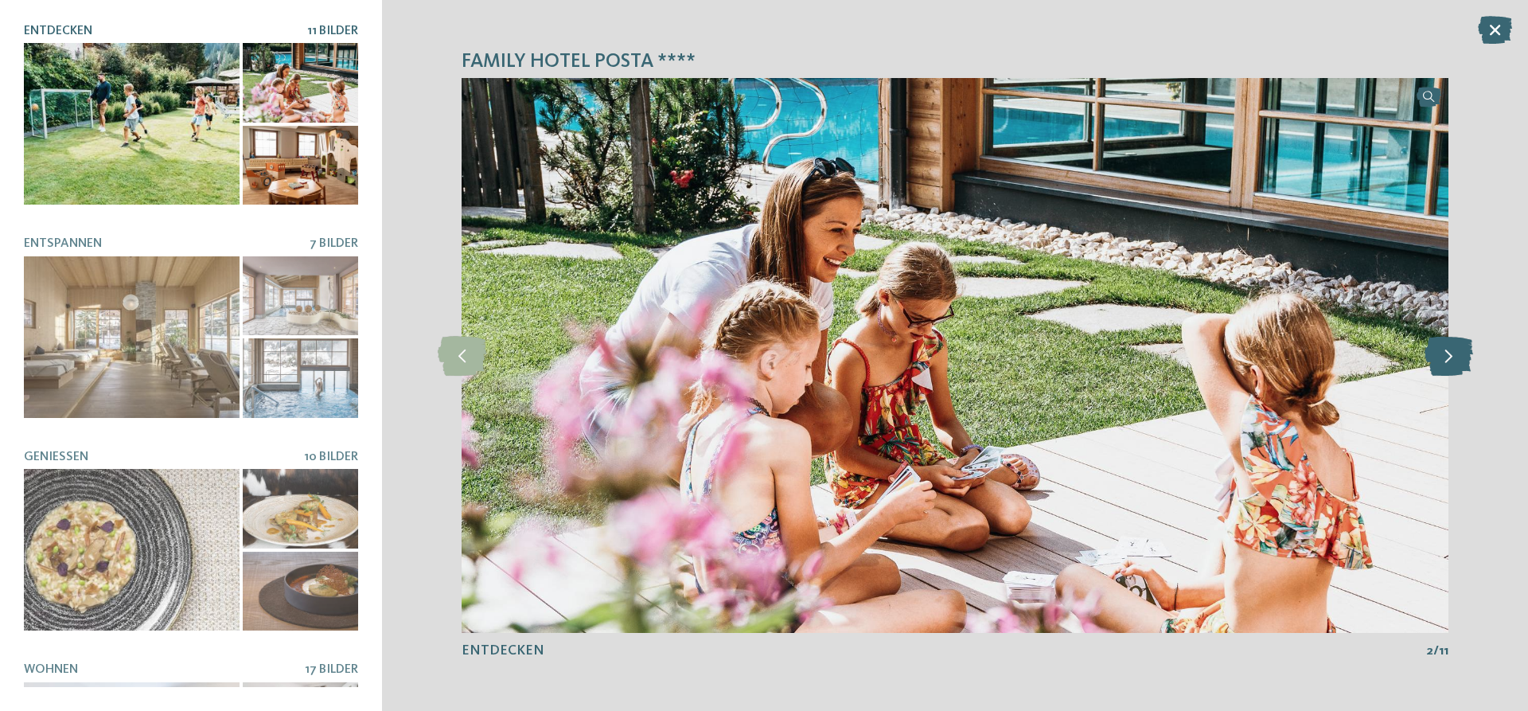
click at [1447, 366] on icon at bounding box center [1448, 356] width 49 height 40
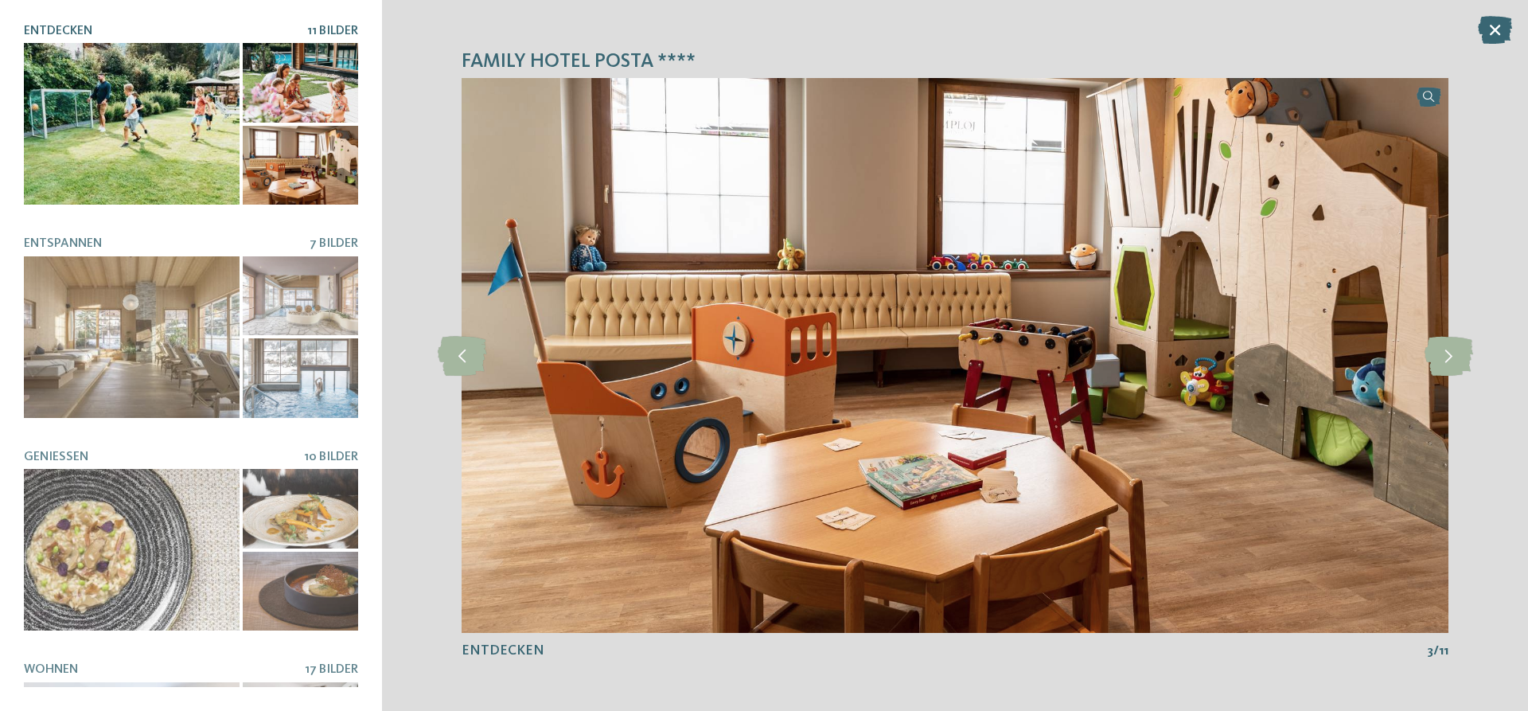
click at [1483, 31] on icon at bounding box center [1495, 30] width 34 height 28
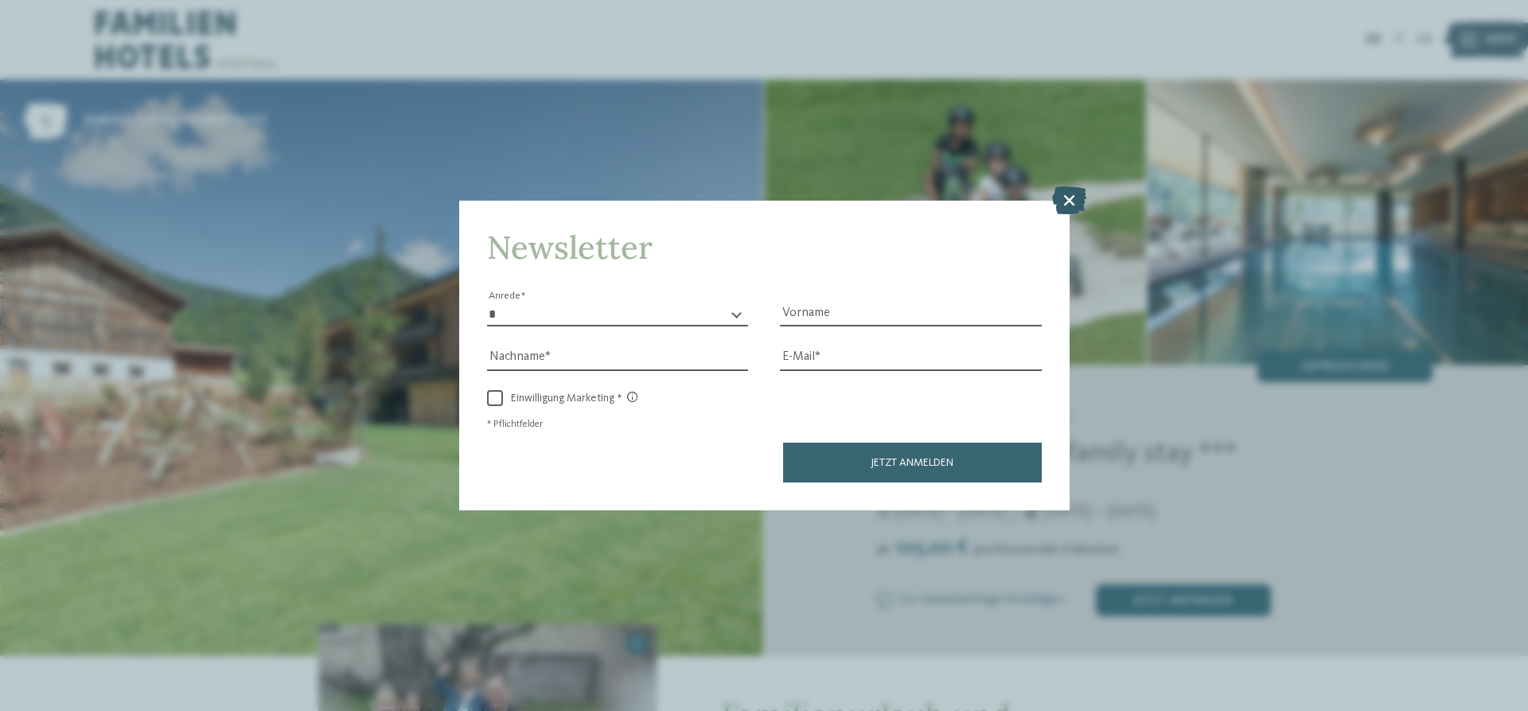
click at [1073, 201] on icon at bounding box center [1069, 200] width 34 height 28
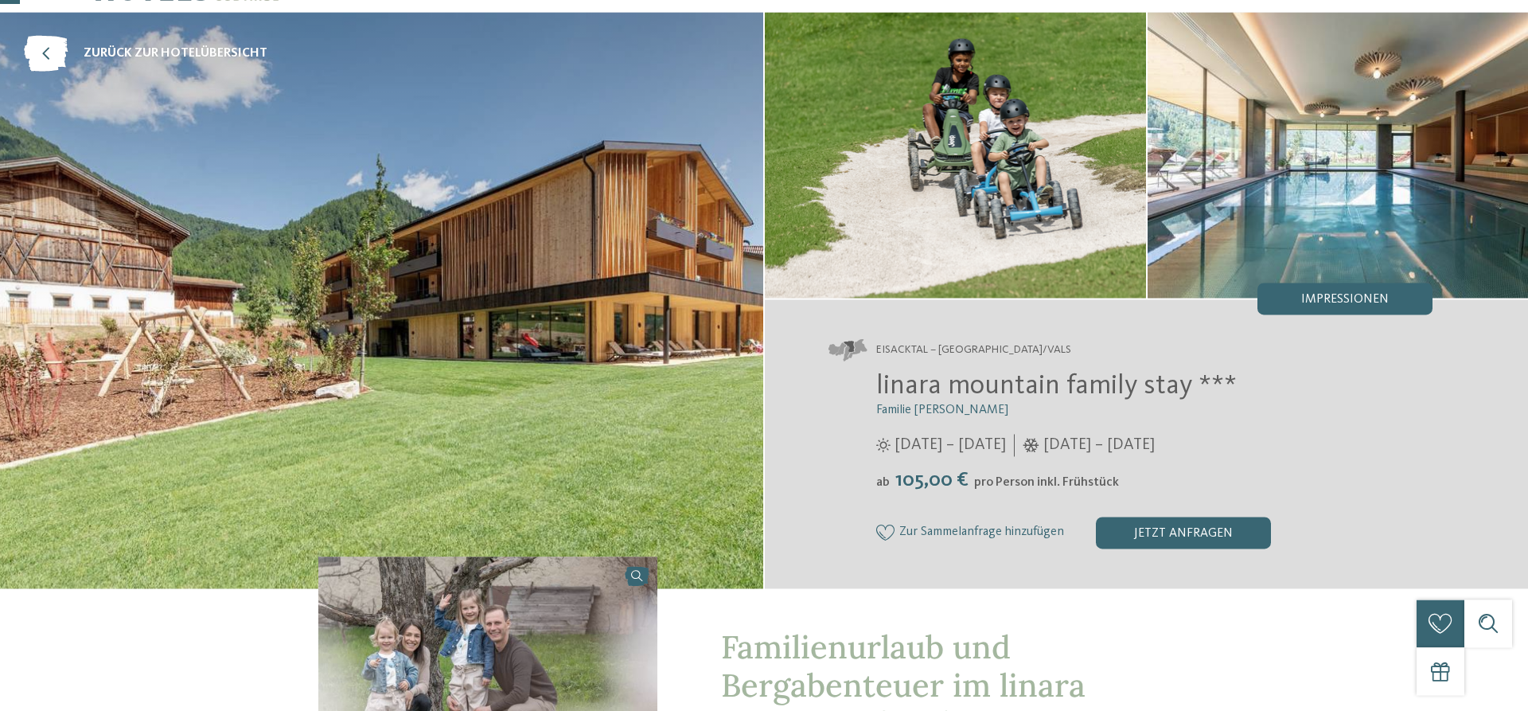
scroll to position [67, 0]
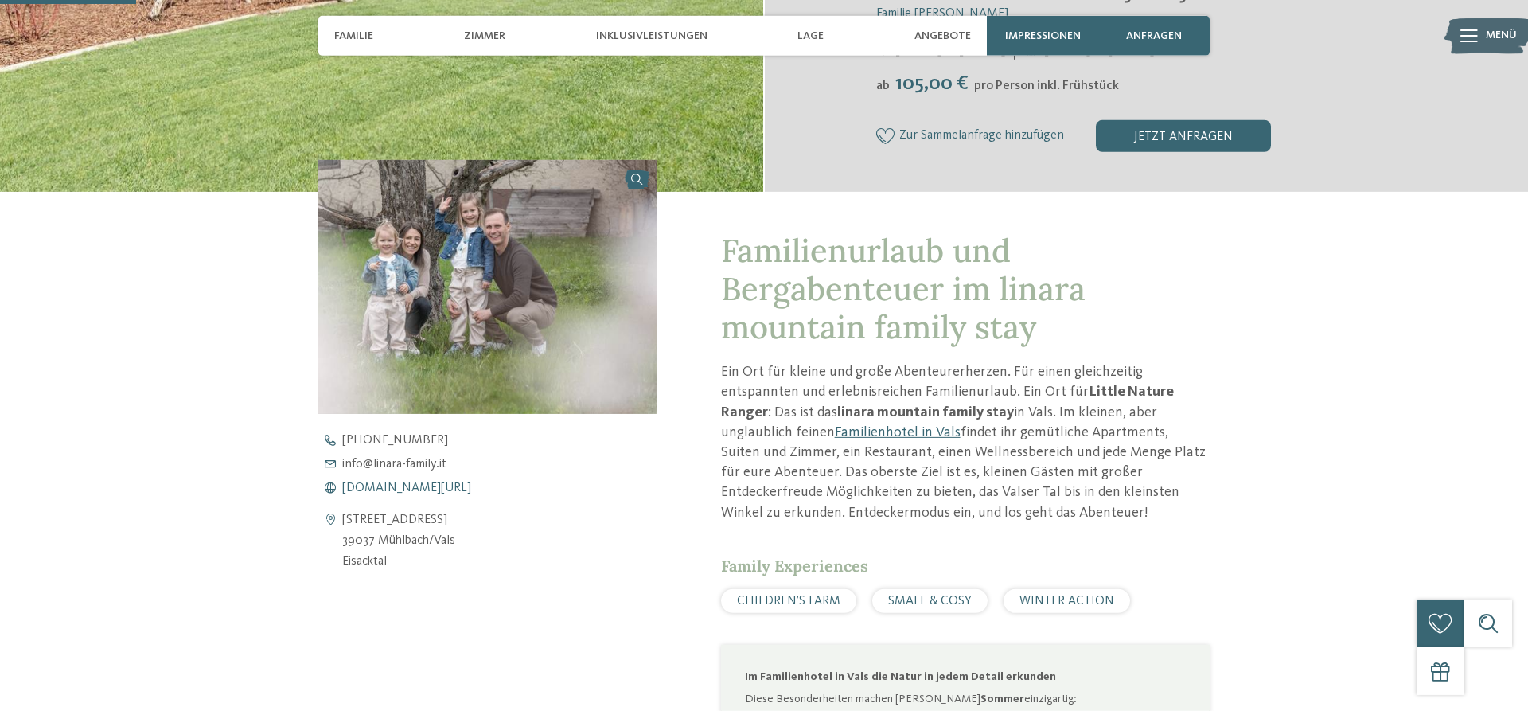
scroll to position [465, 0]
click at [437, 489] on span "[DOMAIN_NAME][URL]" at bounding box center [406, 487] width 129 height 13
